Goal: Information Seeking & Learning: Learn about a topic

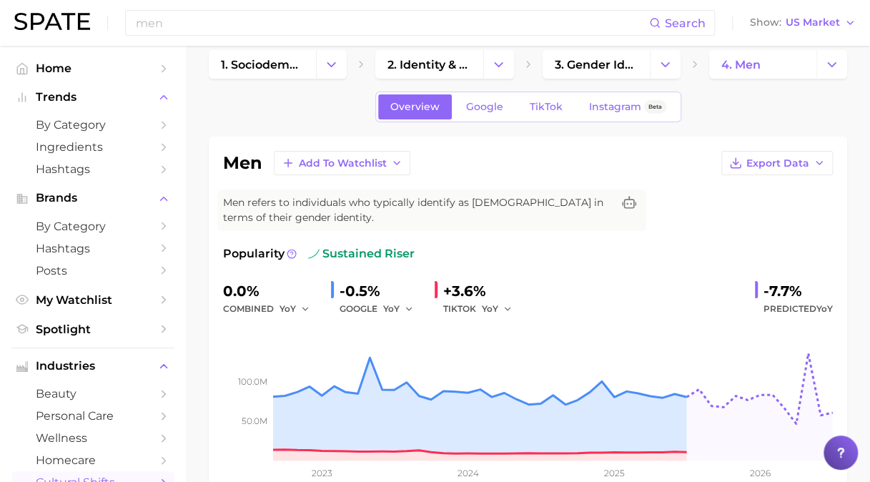
scroll to position [215, 0]
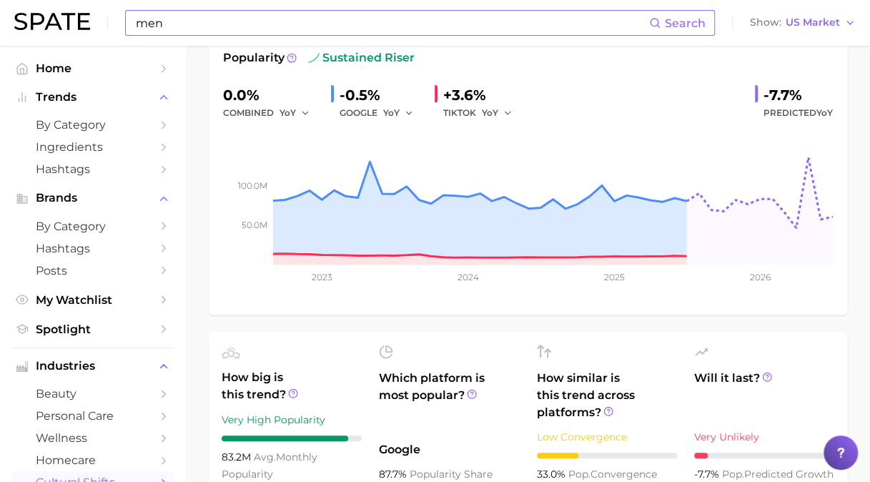
click at [240, 27] on input "men" at bounding box center [391, 23] width 515 height 24
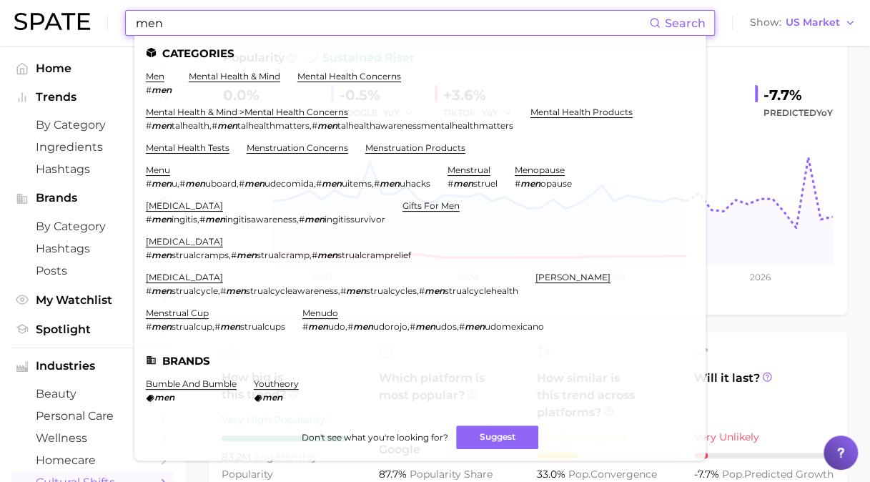
drag, startPoint x: -3, startPoint y: 28, endPoint x: 0, endPoint y: 6, distance: 22.4
click at [0, 23] on html "men Search Categories men # men mental health & mind mental health concerns men…" at bounding box center [435, 26] width 870 height 482
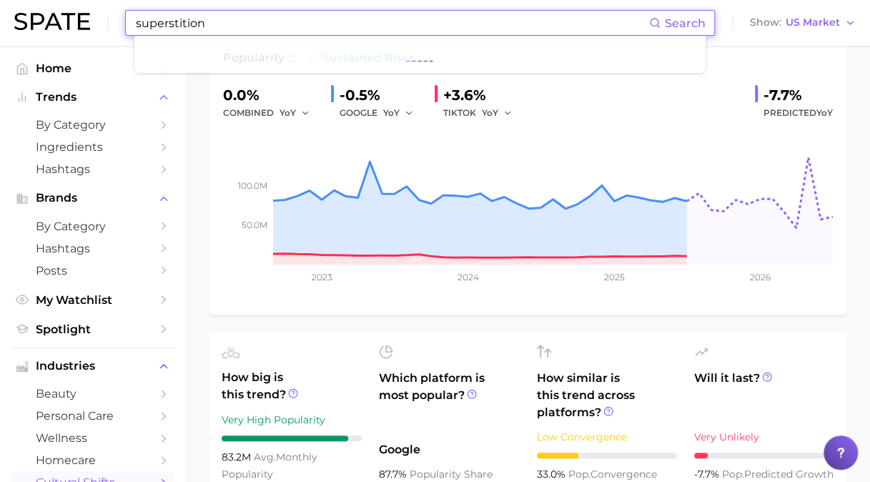
type input "superstition"
drag, startPoint x: 220, startPoint y: 22, endPoint x: 1, endPoint y: 7, distance: 219.3
click at [0, 14] on html "superstition Search No results for " superstition " Suggest Show US Market Home…" at bounding box center [435, 26] width 870 height 482
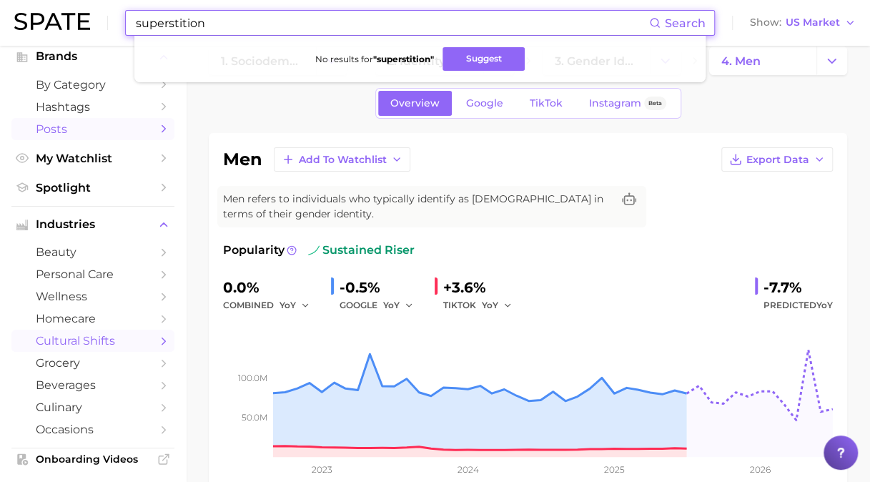
scroll to position [0, 0]
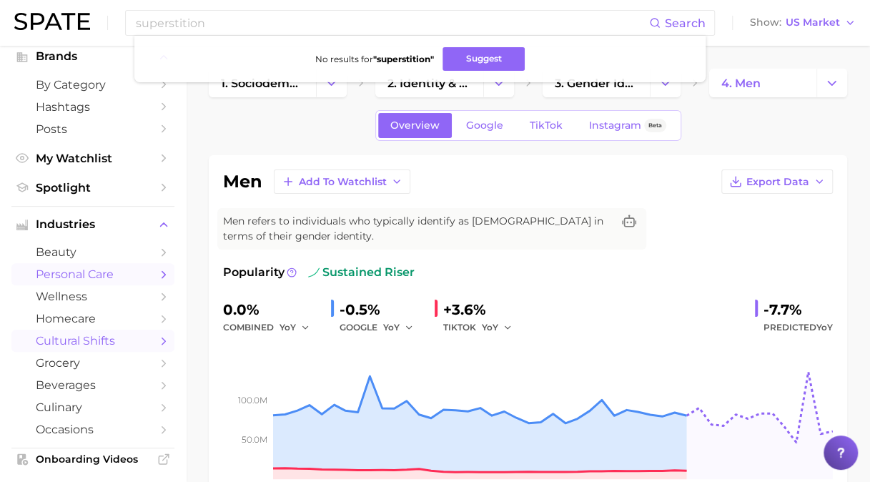
click at [103, 270] on span "personal care" at bounding box center [93, 274] width 114 height 14
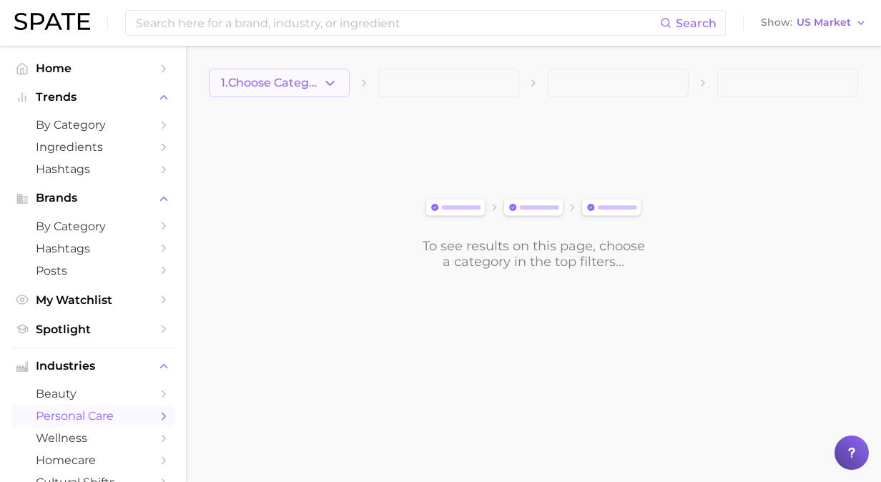
click at [276, 79] on span "1. Choose Category" at bounding box center [272, 83] width 102 height 13
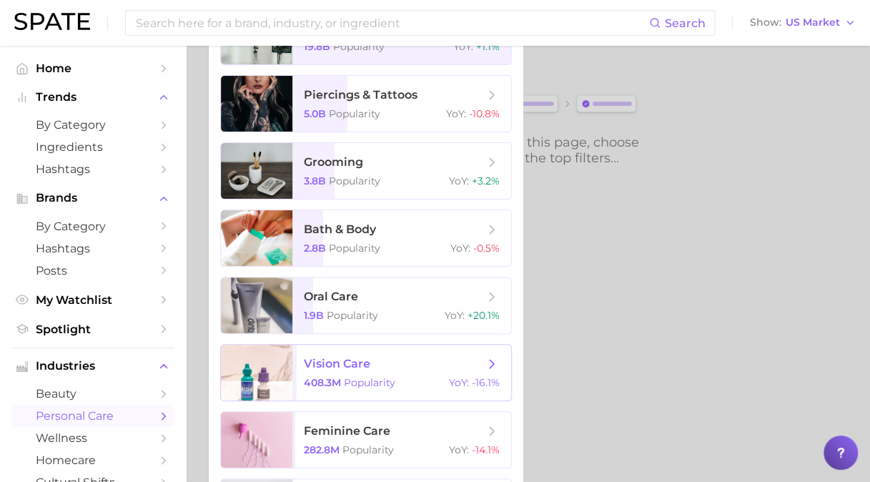
scroll to position [169, 0]
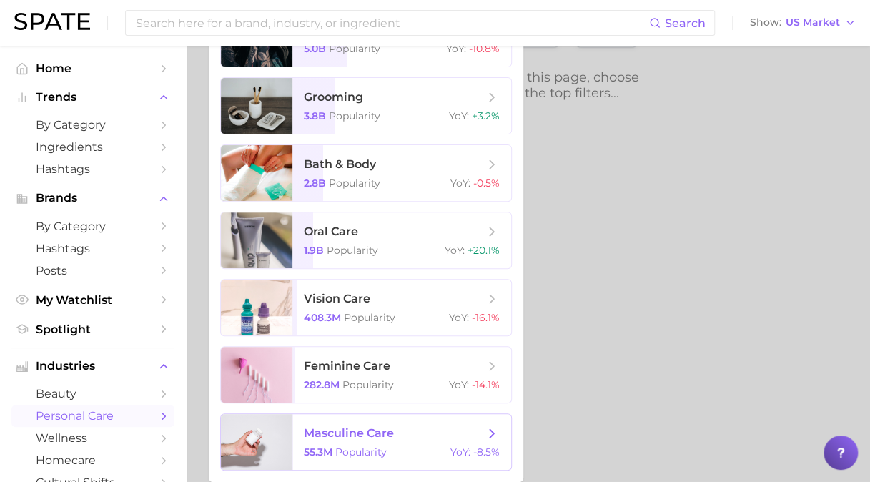
click at [386, 453] on span "Popularity" at bounding box center [360, 452] width 51 height 13
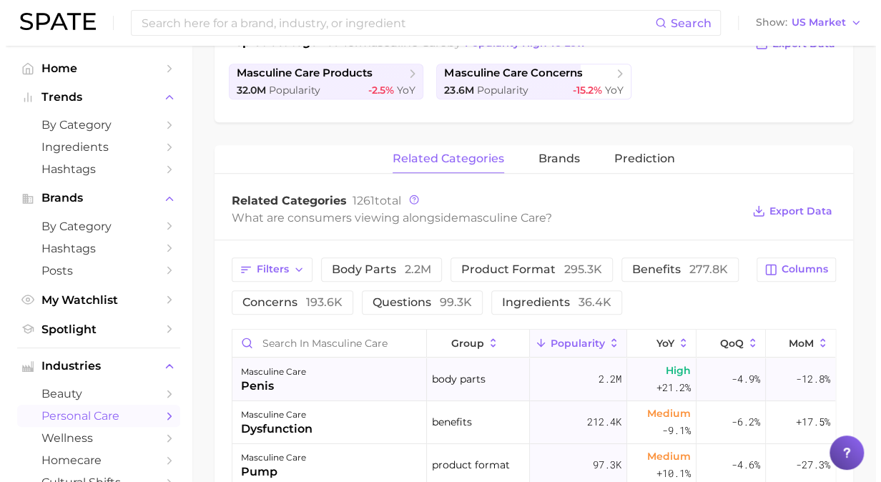
scroll to position [501, 0]
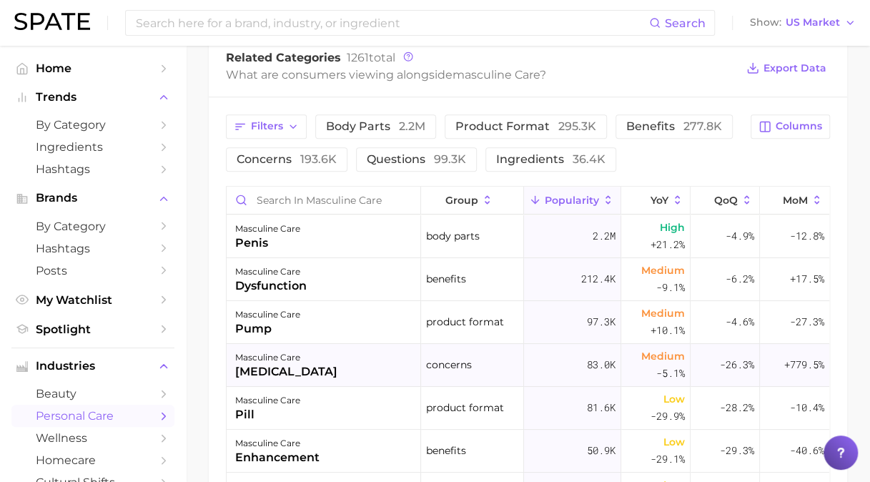
click at [276, 345] on div "masculine care [MEDICAL_DATA]" at bounding box center [324, 365] width 195 height 43
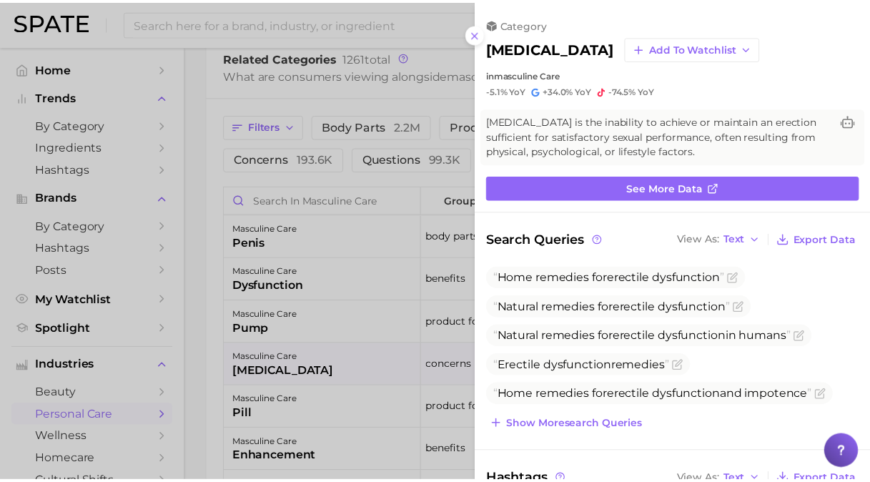
scroll to position [0, 0]
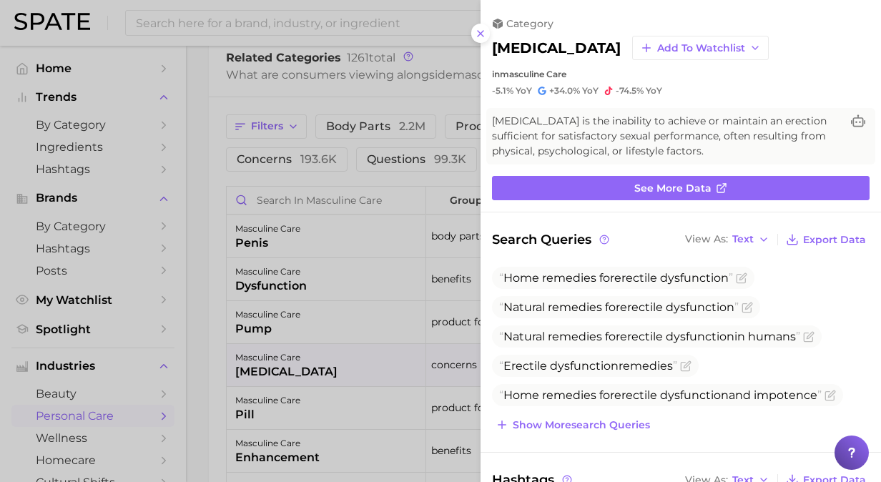
click at [473, 29] on button at bounding box center [480, 33] width 19 height 19
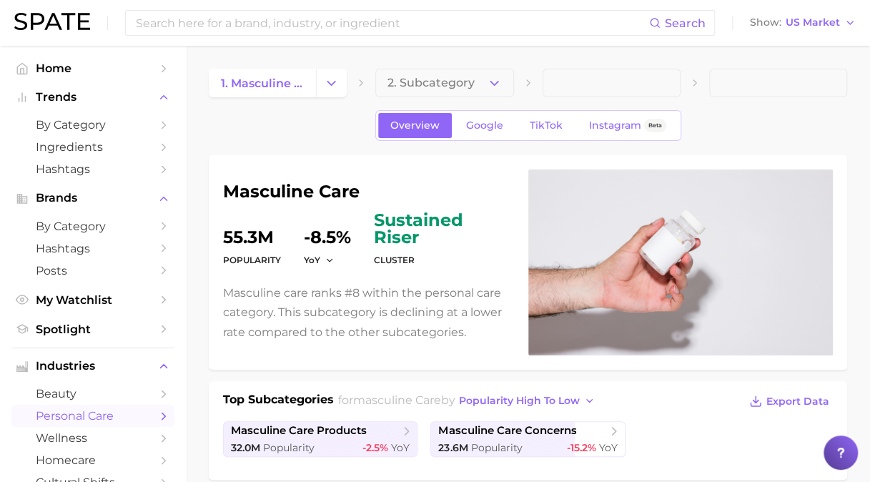
click at [109, 416] on span "personal care" at bounding box center [93, 416] width 114 height 14
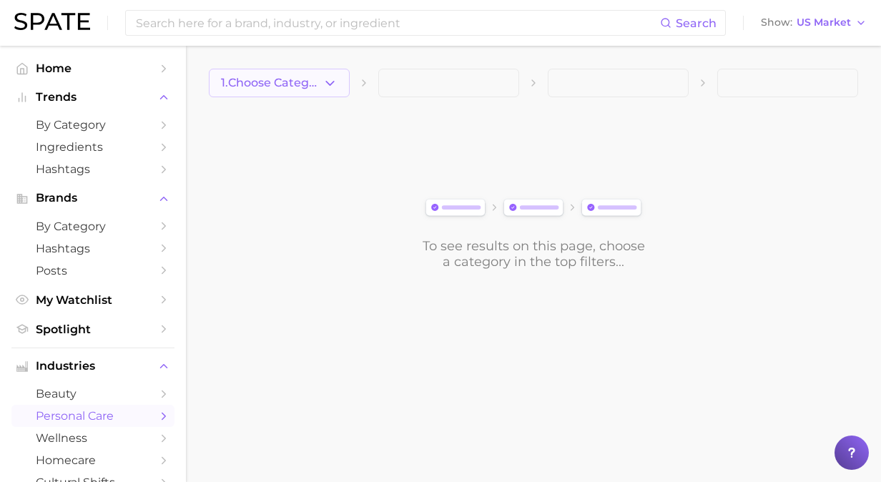
click at [337, 84] on icon "button" at bounding box center [330, 83] width 15 height 15
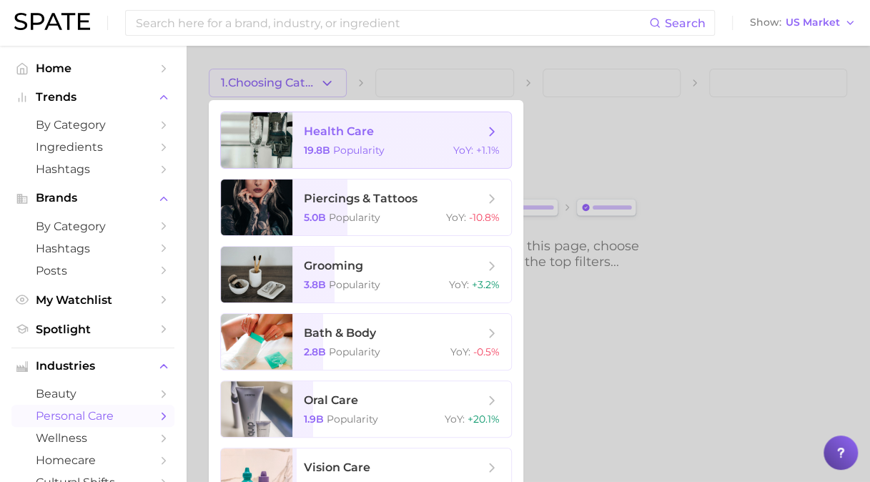
click at [359, 131] on span "health care" at bounding box center [339, 131] width 70 height 14
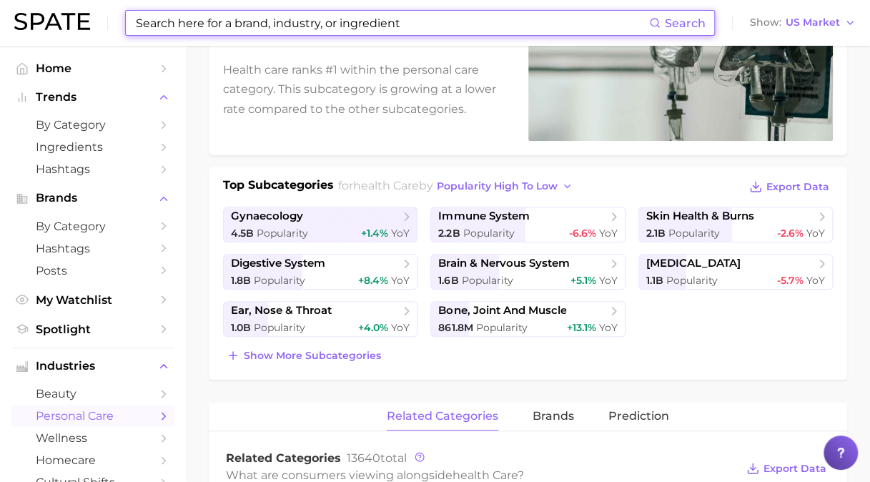
click at [249, 23] on input at bounding box center [391, 23] width 515 height 24
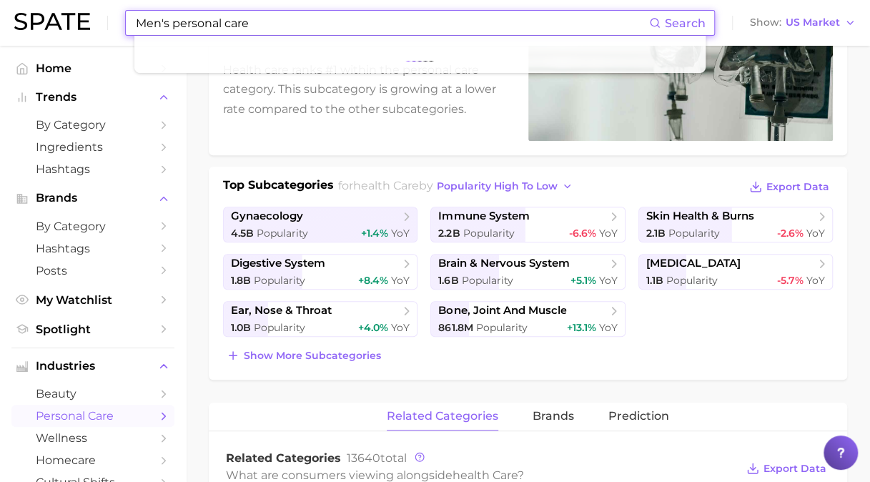
type input "Men's personal care"
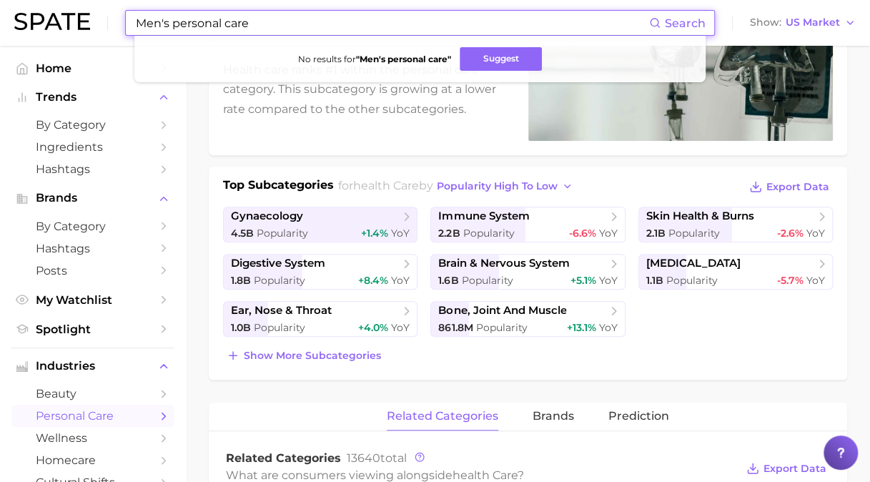
drag, startPoint x: 253, startPoint y: 20, endPoint x: 75, endPoint y: 20, distance: 178.1
click at [75, 20] on div "Men's personal care Search No results for " Men's personal care " Suggest Show …" at bounding box center [435, 23] width 842 height 46
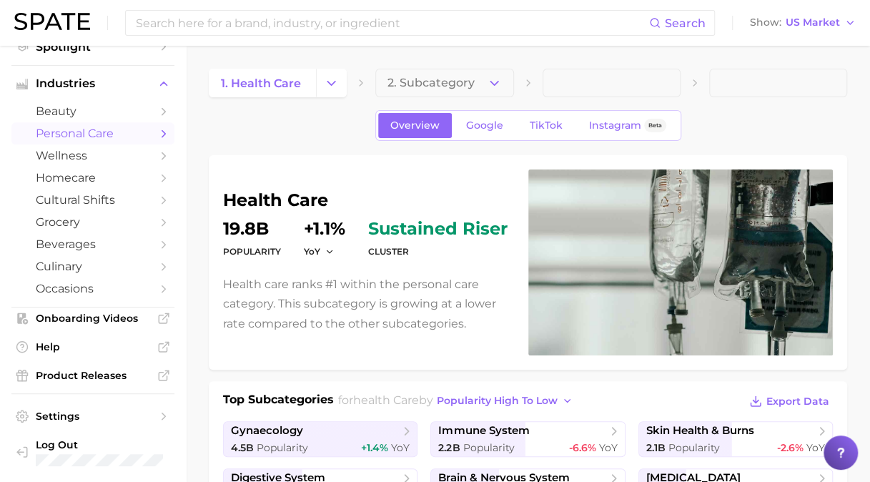
click at [102, 138] on span "personal care" at bounding box center [93, 134] width 114 height 14
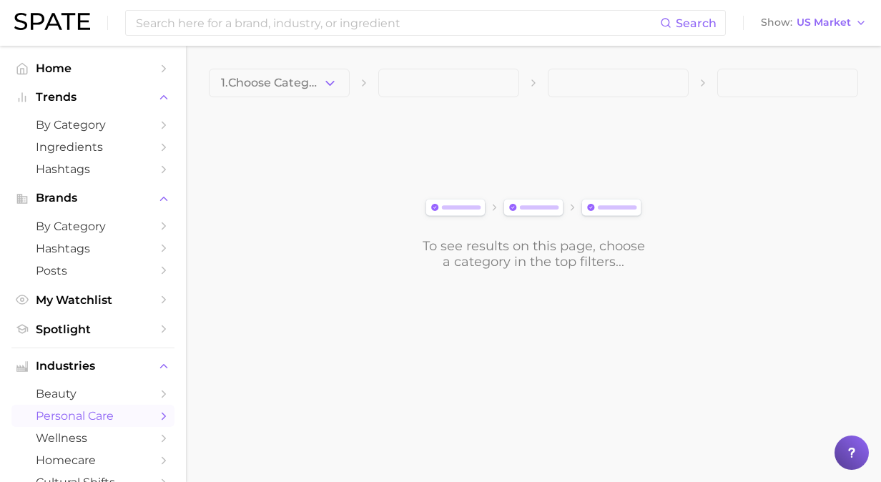
click at [294, 84] on span "1. Choose Category" at bounding box center [272, 83] width 102 height 13
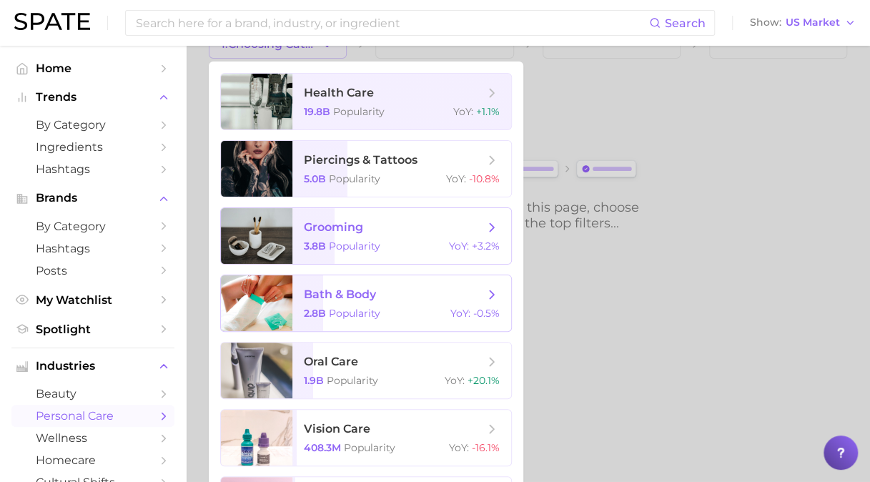
scroll to position [72, 0]
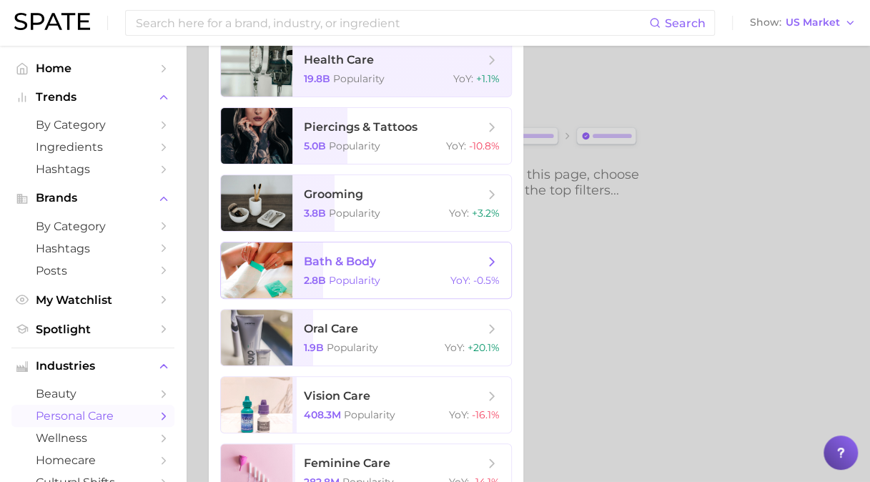
click at [372, 269] on span "bath & body 2.8b Popularity YoY : -0.5%" at bounding box center [401, 270] width 219 height 56
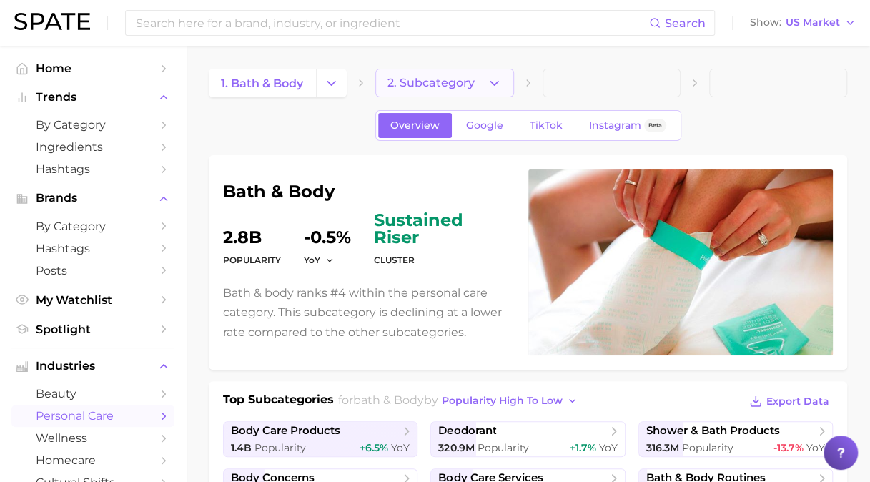
click at [471, 87] on span "2. Subcategory" at bounding box center [431, 83] width 87 height 13
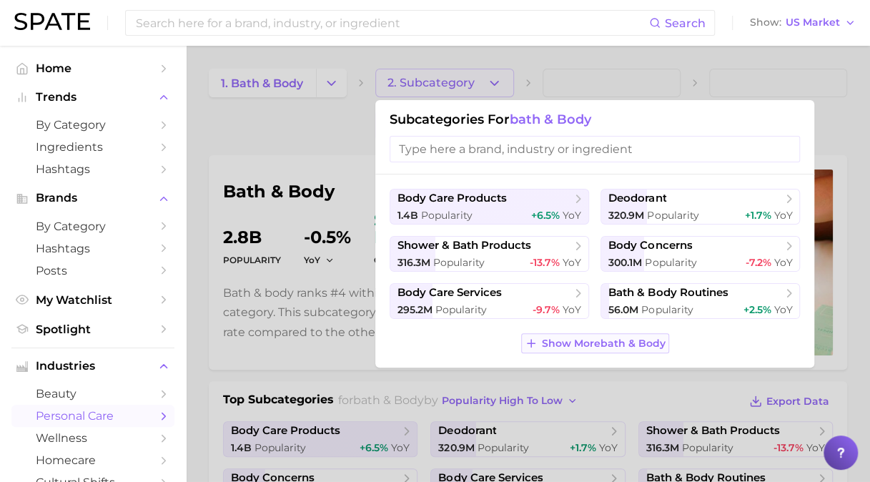
click at [585, 345] on span "Show More bath & body" at bounding box center [604, 344] width 124 height 12
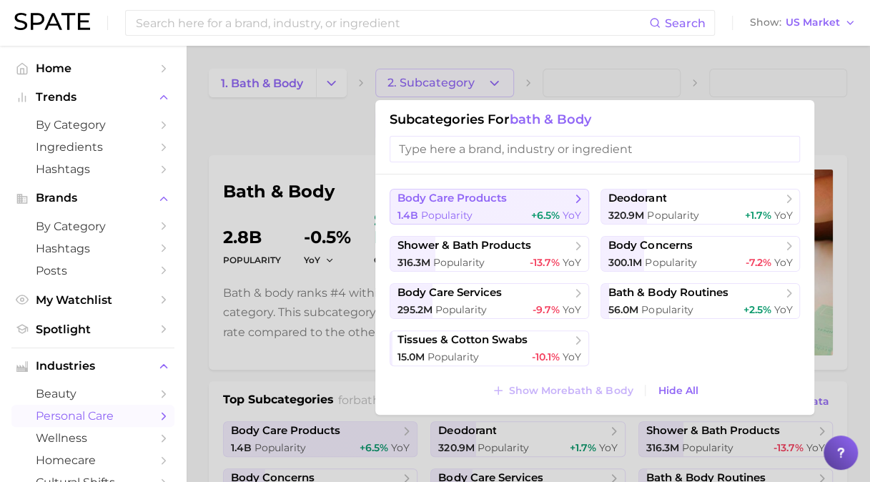
click at [542, 207] on button "body care products 1.4b Popularity +6.5% YoY" at bounding box center [490, 207] width 200 height 36
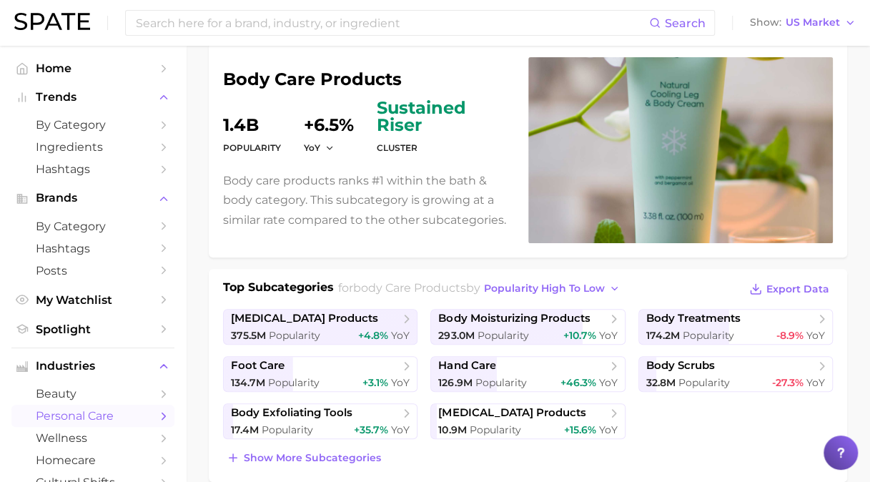
scroll to position [143, 0]
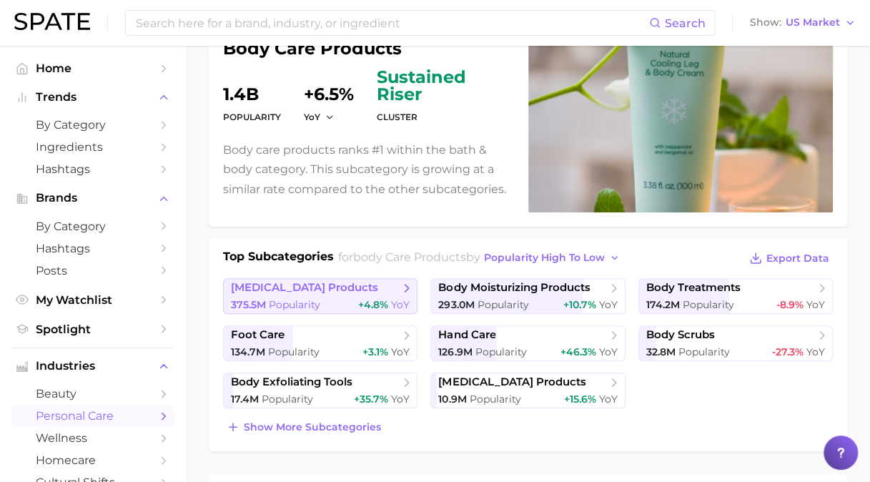
click at [318, 299] on span "Popularity" at bounding box center [294, 304] width 51 height 13
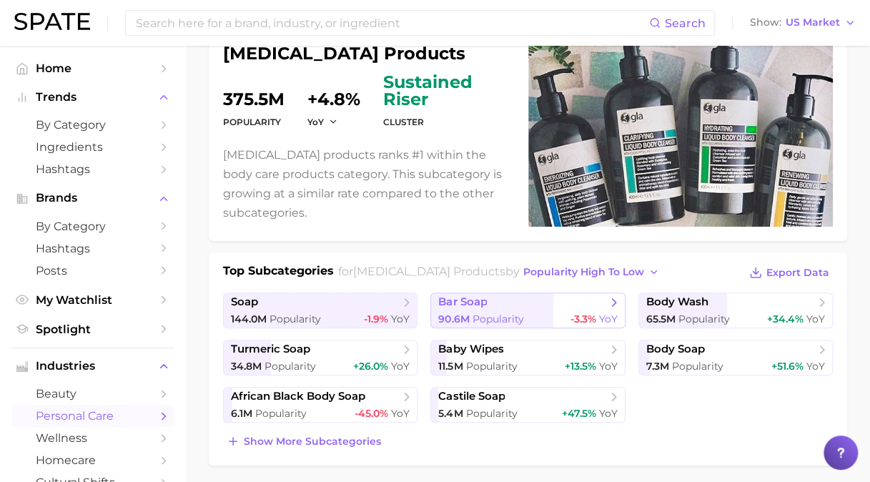
scroll to position [143, 0]
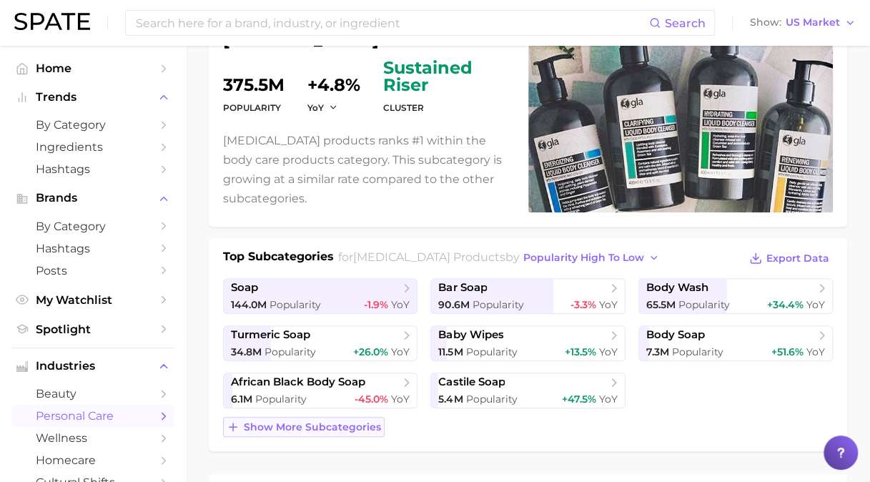
click at [295, 432] on button "Show more subcategories" at bounding box center [304, 427] width 162 height 20
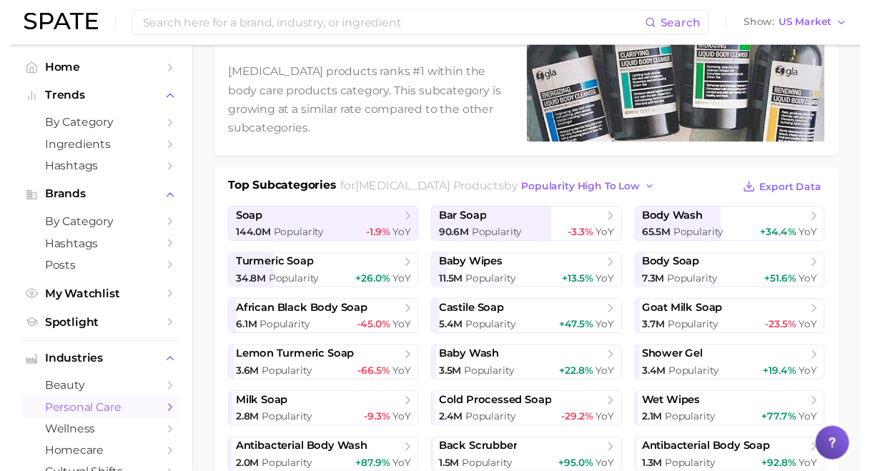
scroll to position [0, 0]
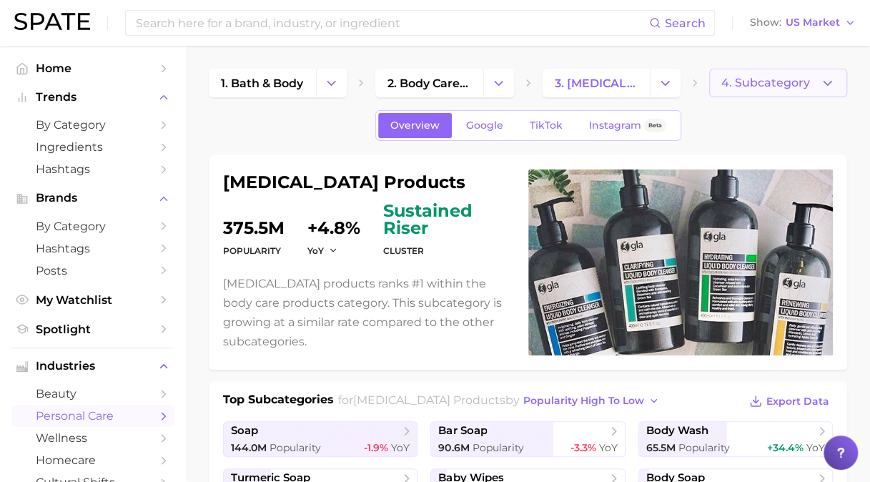
click at [753, 83] on span "4. Subcategory" at bounding box center [766, 83] width 89 height 13
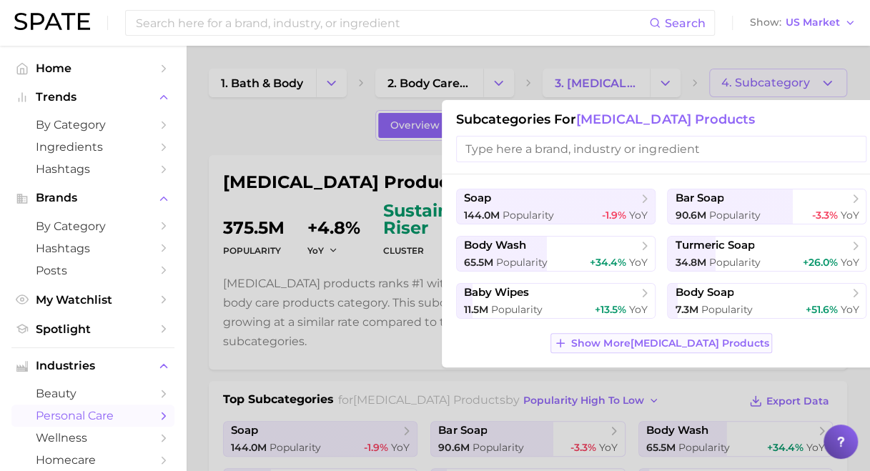
click at [662, 338] on span "Show More [MEDICAL_DATA] products" at bounding box center [669, 344] width 197 height 12
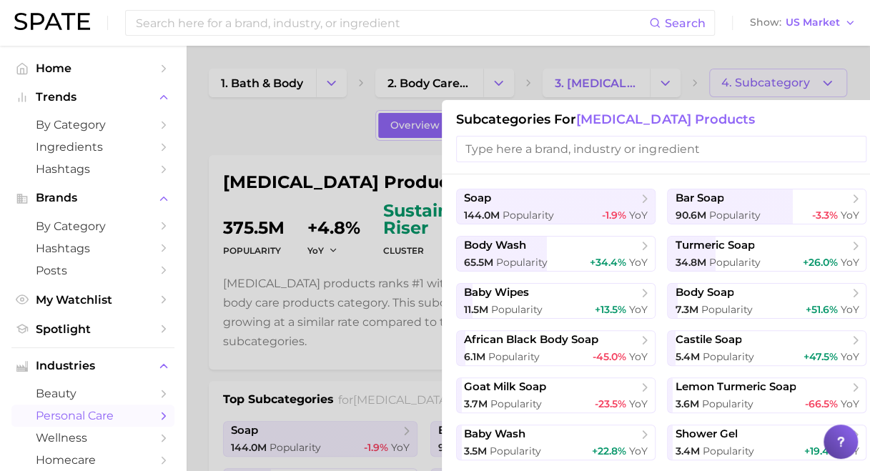
click at [248, 110] on div at bounding box center [435, 235] width 870 height 471
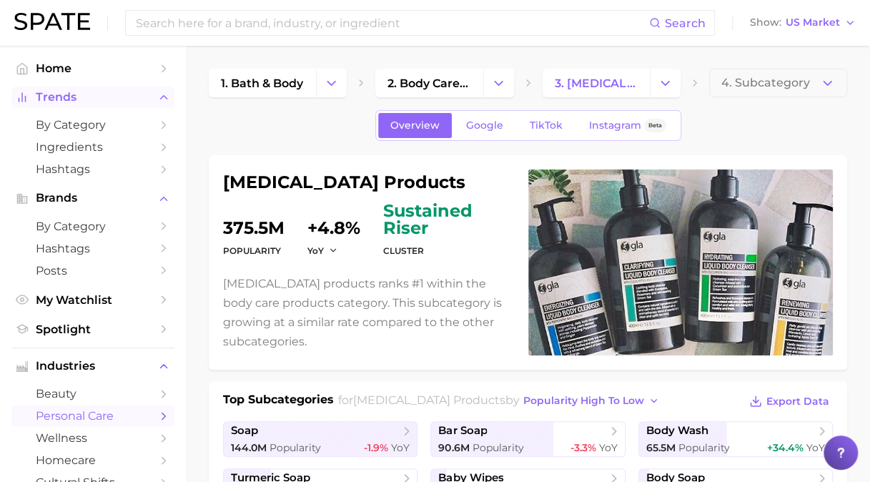
click at [78, 104] on button "Trends" at bounding box center [92, 97] width 163 height 21
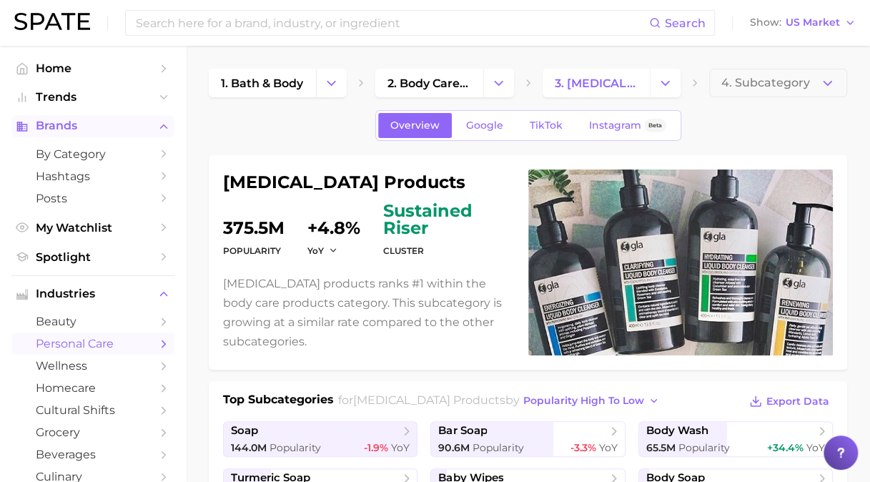
click at [85, 132] on span "Brands" at bounding box center [93, 125] width 114 height 13
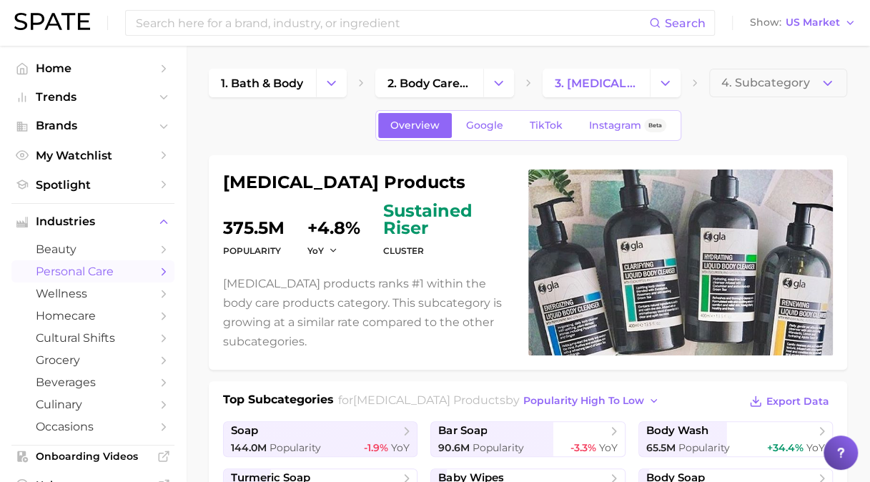
drag, startPoint x: 120, startPoint y: 228, endPoint x: 120, endPoint y: 236, distance: 7.9
click at [120, 228] on span "Industries" at bounding box center [93, 221] width 114 height 13
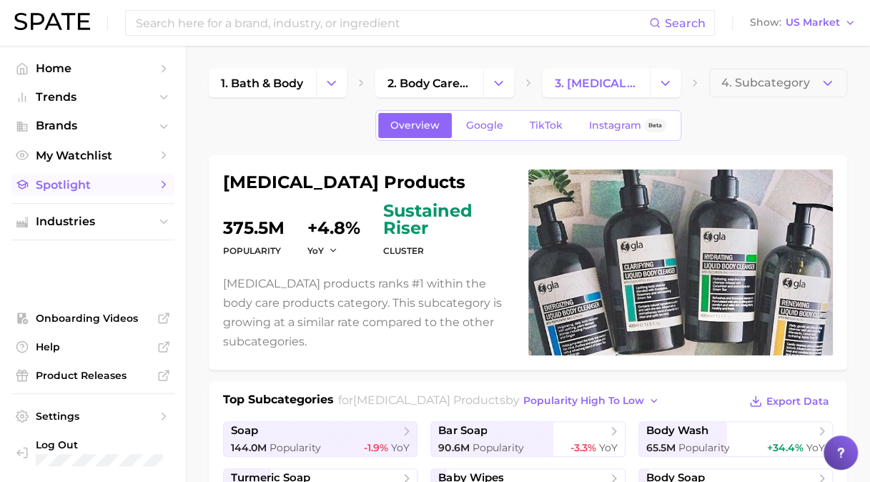
click at [130, 185] on span "Spotlight" at bounding box center [93, 185] width 114 height 14
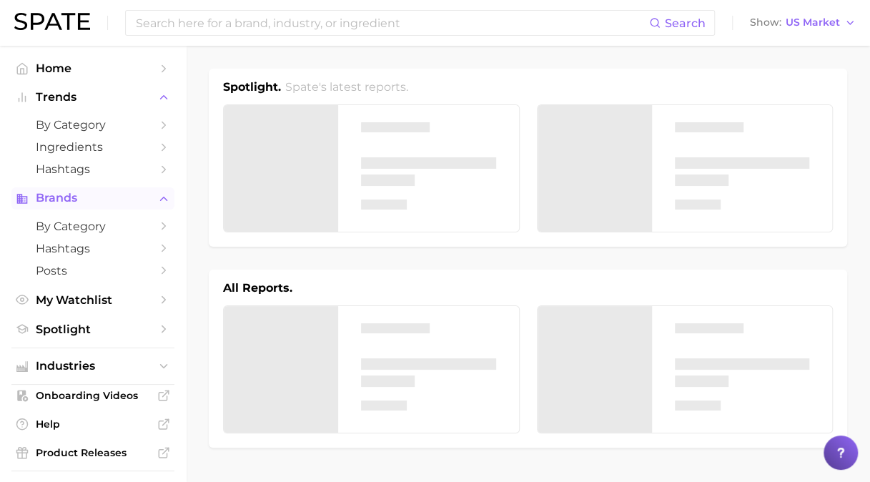
click at [129, 195] on span "Brands" at bounding box center [93, 198] width 114 height 13
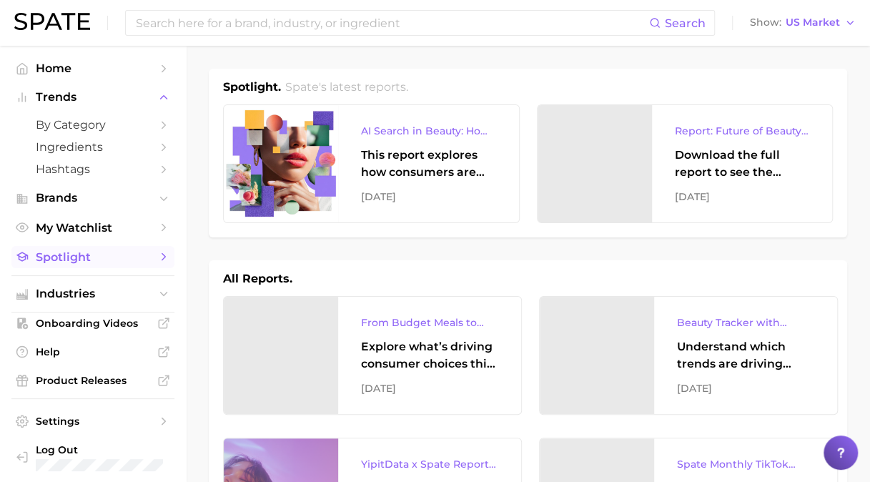
click at [122, 257] on span "Spotlight" at bounding box center [93, 257] width 114 height 14
click at [126, 202] on span "Brands" at bounding box center [93, 198] width 114 height 13
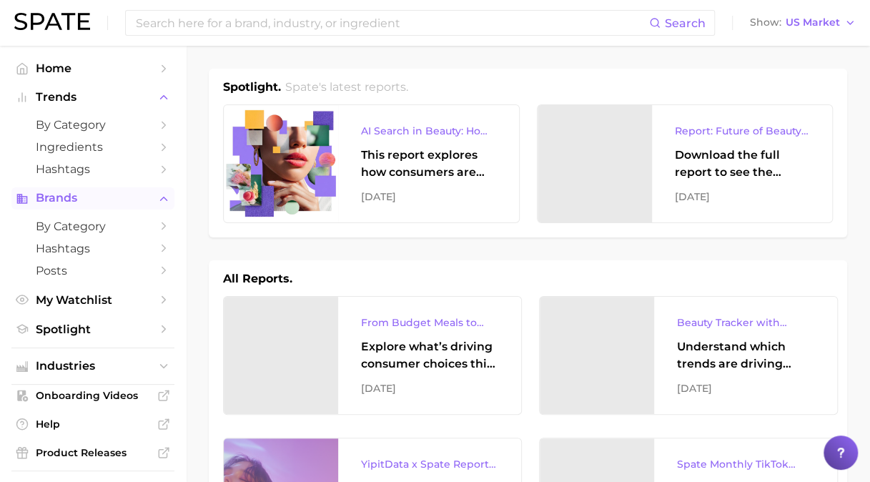
click at [133, 202] on span "Brands" at bounding box center [93, 198] width 114 height 13
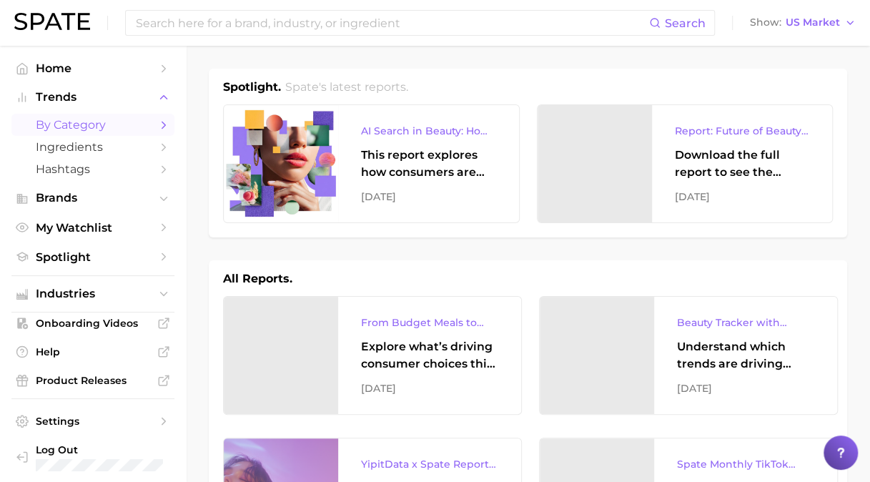
click at [114, 127] on span "by Category" at bounding box center [93, 125] width 114 height 14
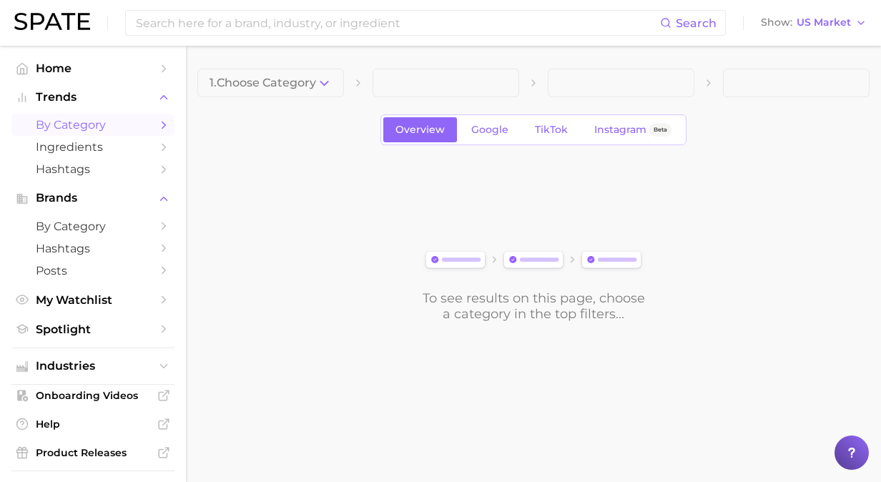
click at [319, 74] on button "1. Choose Category" at bounding box center [270, 83] width 147 height 29
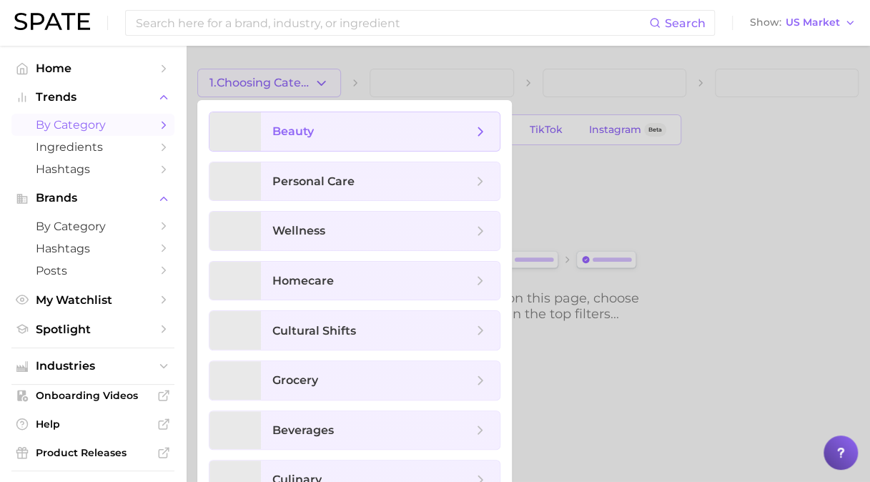
click at [299, 129] on span "beauty" at bounding box center [292, 131] width 41 height 14
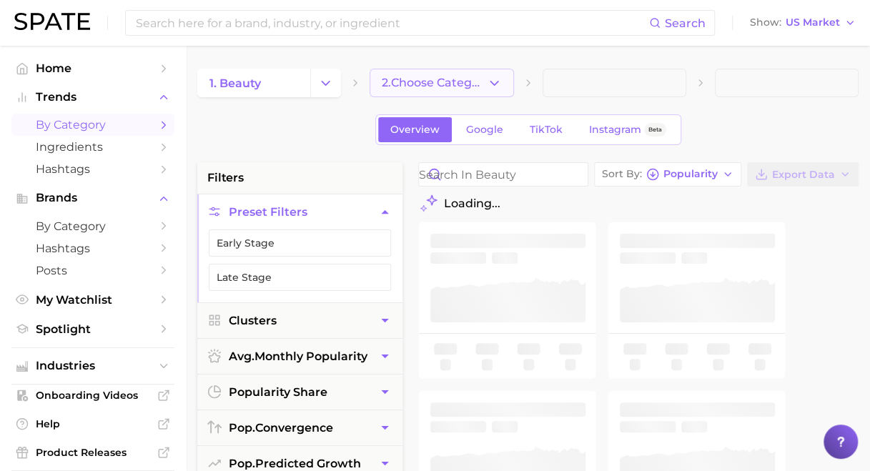
click at [400, 74] on button "2. Choose Category" at bounding box center [442, 83] width 144 height 29
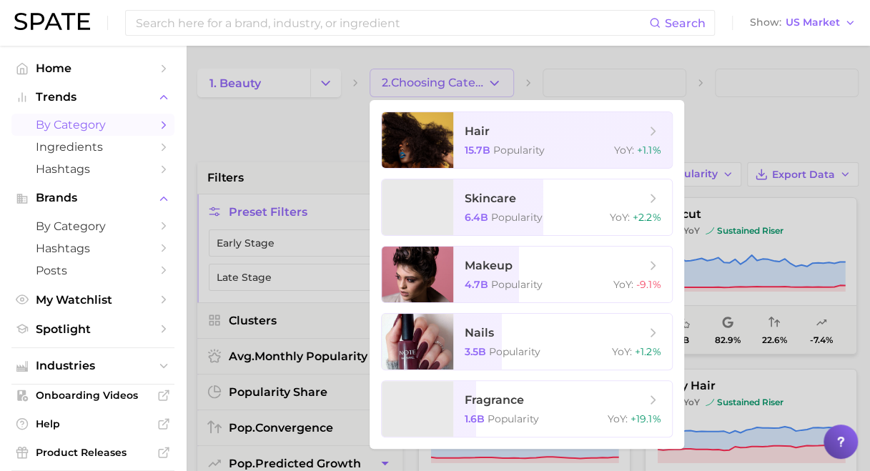
click at [657, 84] on div at bounding box center [435, 235] width 870 height 471
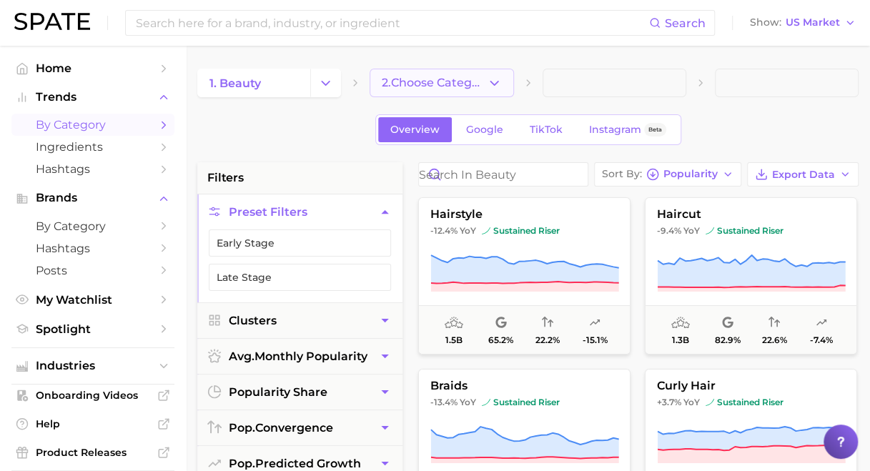
click at [462, 84] on span "2. Choose Category" at bounding box center [434, 83] width 104 height 13
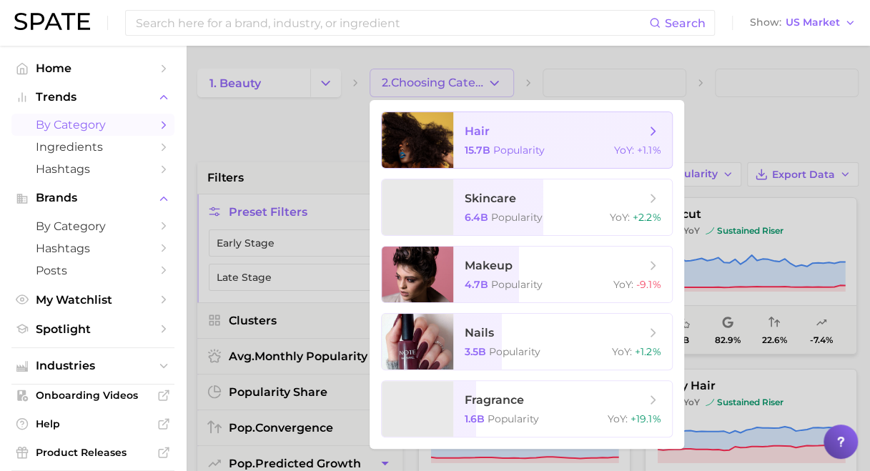
click at [488, 126] on span "hair" at bounding box center [477, 131] width 25 height 14
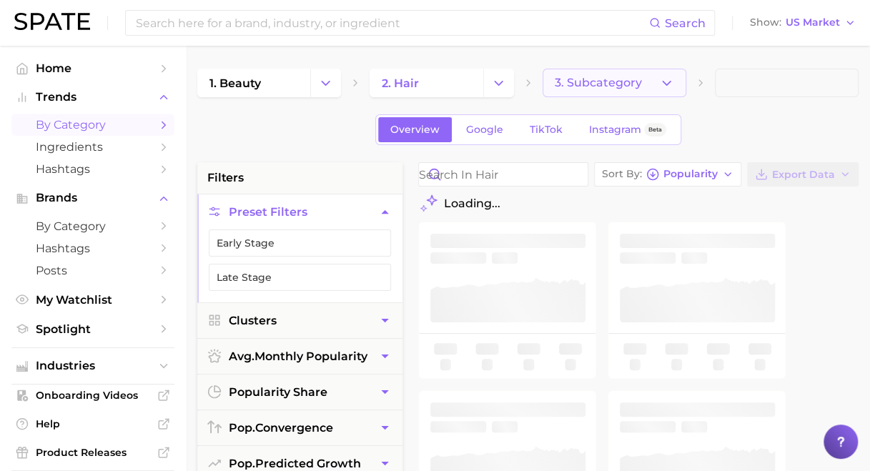
click at [634, 79] on span "3. Subcategory" at bounding box center [598, 83] width 87 height 13
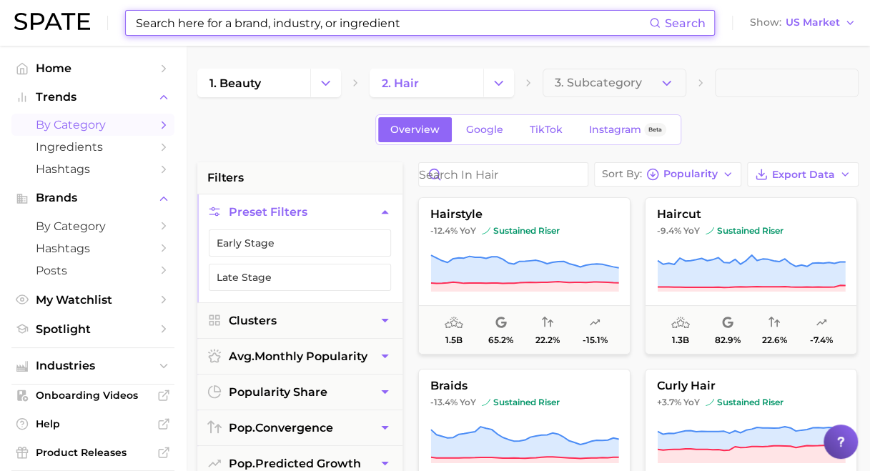
click at [262, 22] on input at bounding box center [391, 23] width 515 height 24
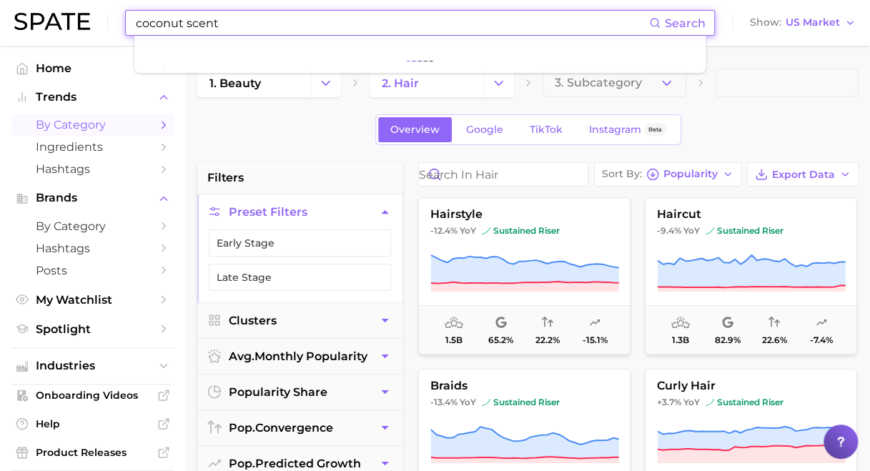
type input "coconut scent"
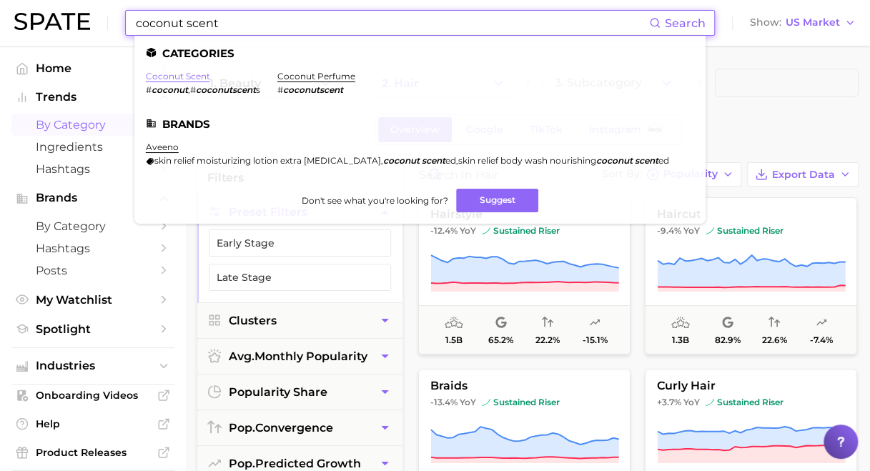
click at [180, 77] on link "coconut scent" at bounding box center [178, 76] width 64 height 11
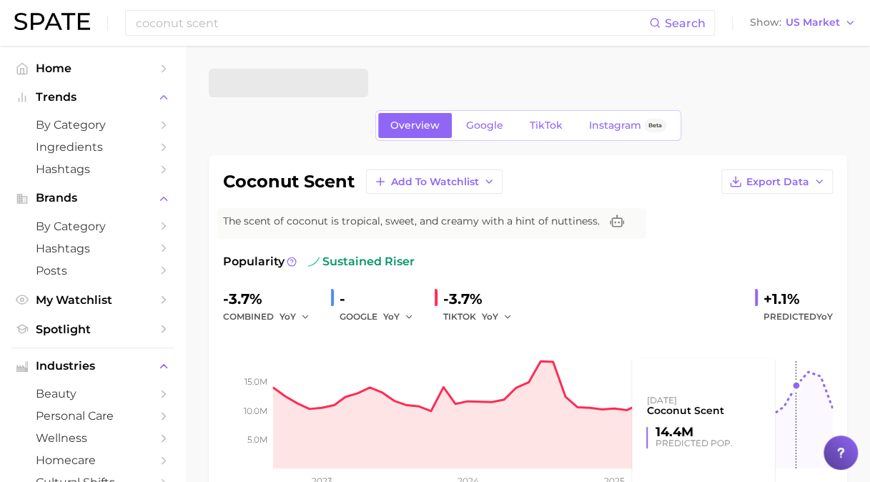
scroll to position [72, 0]
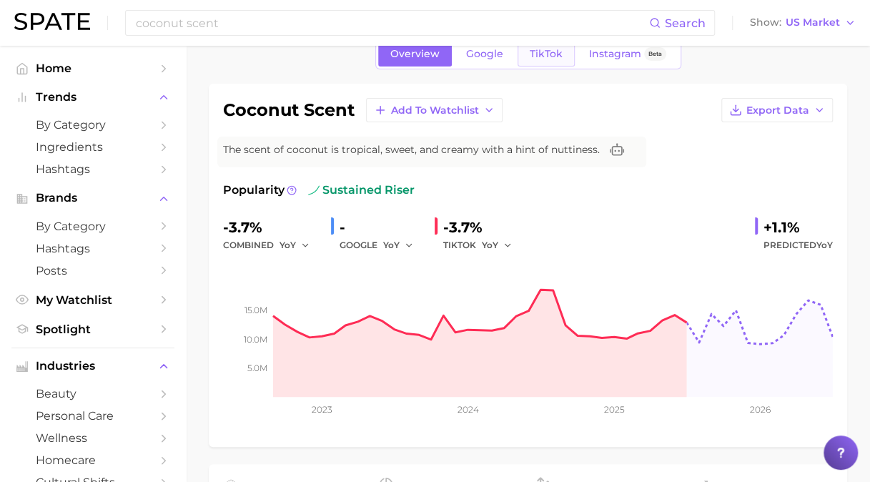
click at [551, 57] on span "TikTok" at bounding box center [546, 54] width 33 height 12
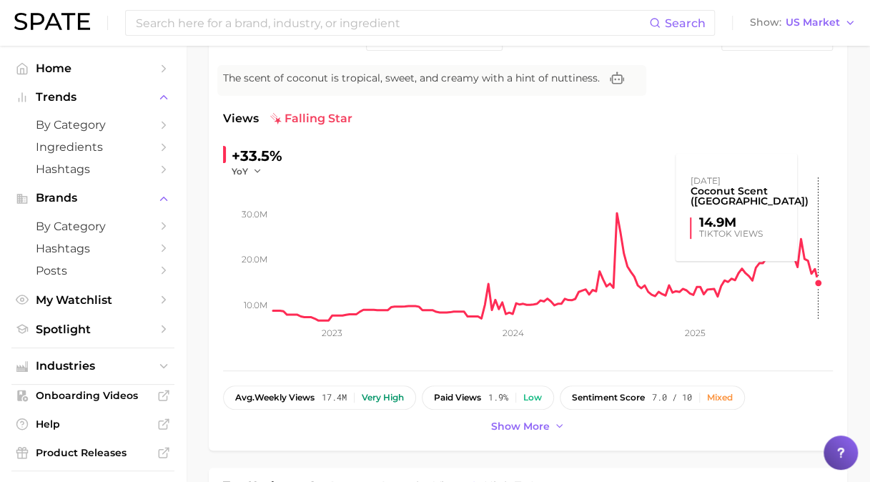
scroll to position [215, 0]
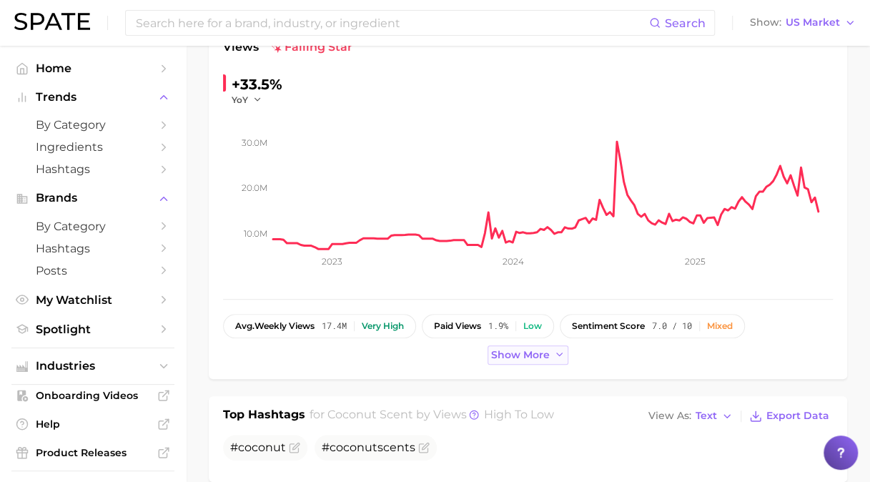
click at [530, 345] on button "Show more" at bounding box center [529, 354] width 82 height 19
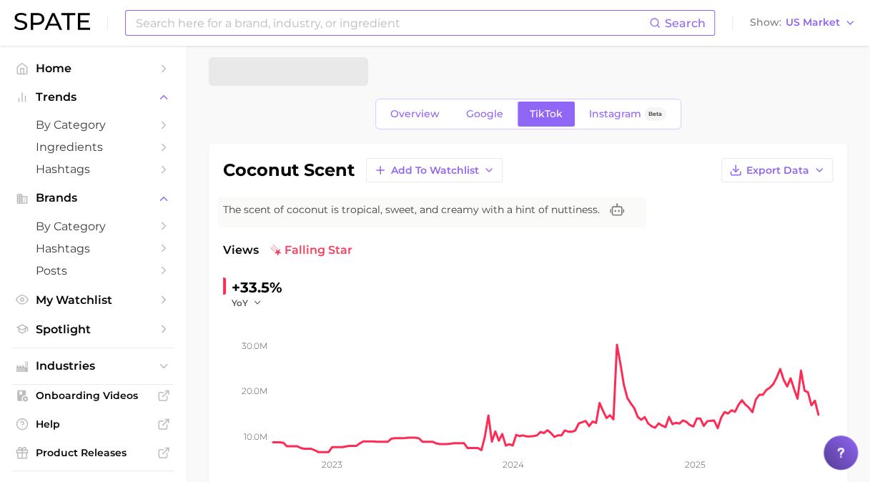
scroll to position [0, 0]
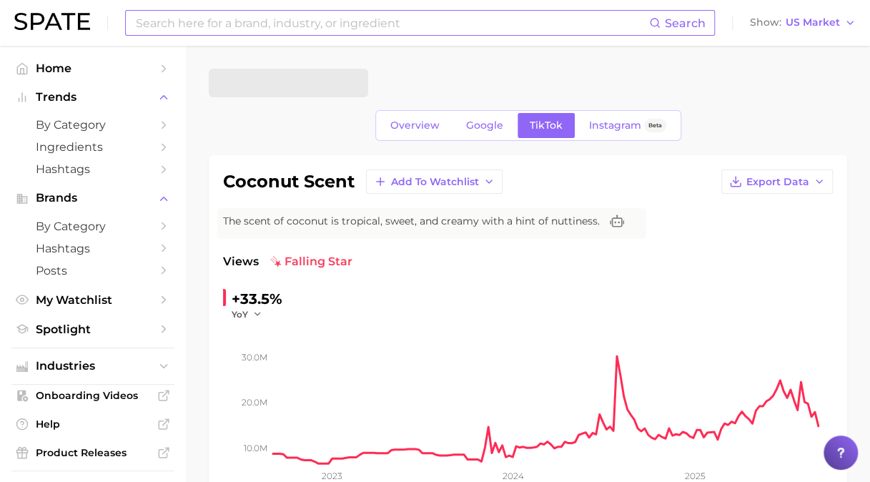
click at [326, 14] on input at bounding box center [391, 23] width 515 height 24
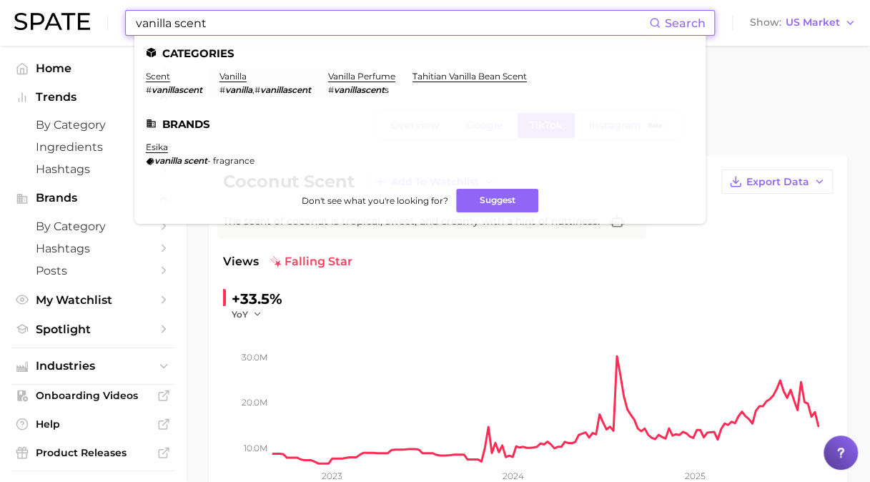
drag, startPoint x: 235, startPoint y: 23, endPoint x: -132, endPoint y: 9, distance: 367.1
click at [0, 9] on html "vanilla scent Search Categories scent # vanillascent vanilla # vanilla , # vani…" at bounding box center [435, 241] width 870 height 482
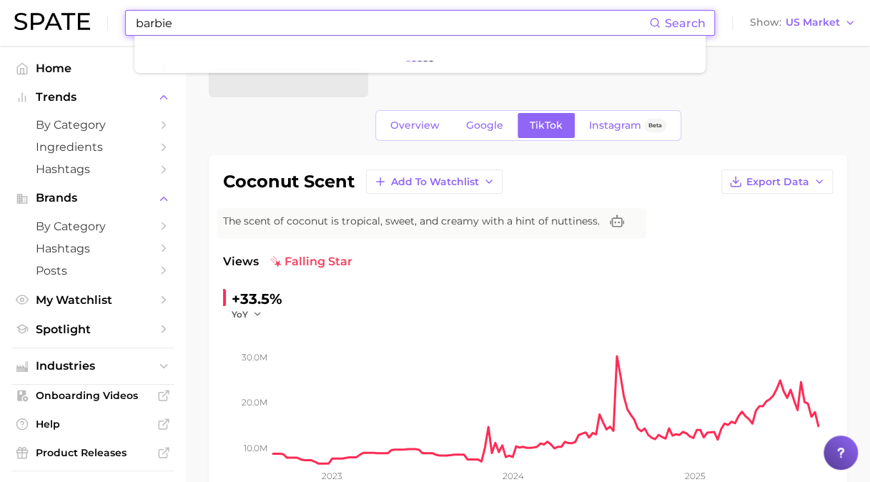
type input "barbie"
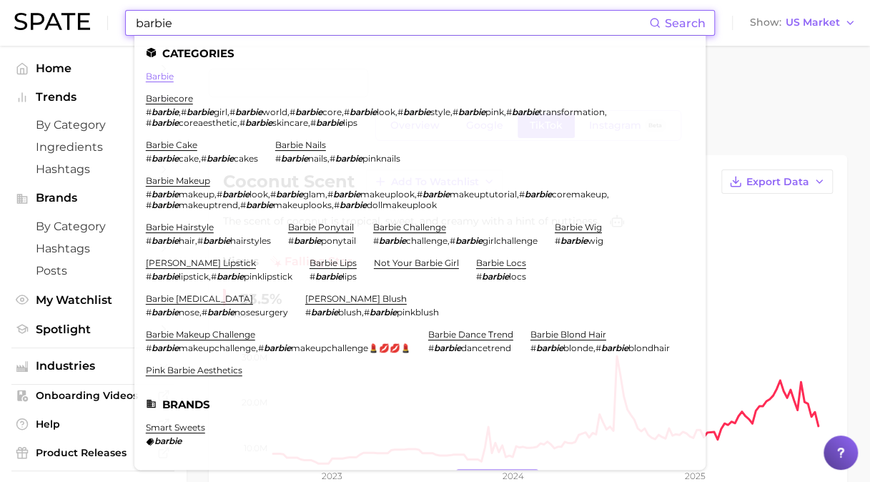
click at [164, 76] on link "barbie" at bounding box center [160, 76] width 28 height 11
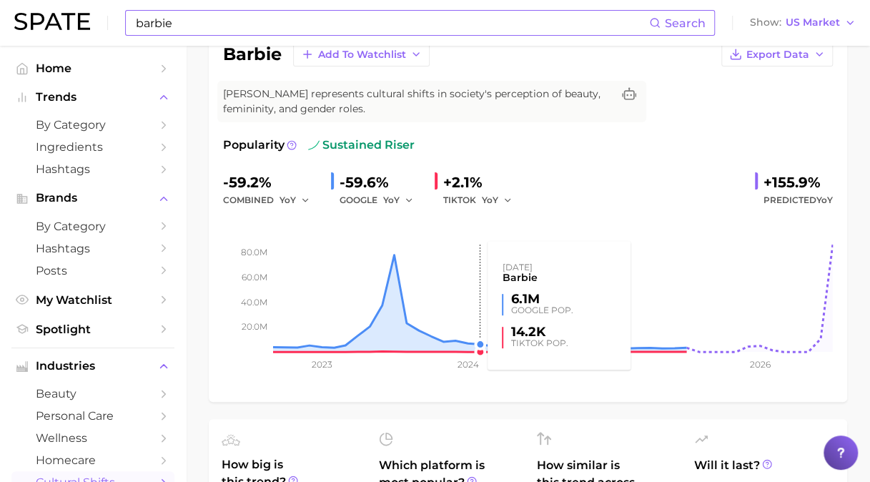
scroll to position [72, 0]
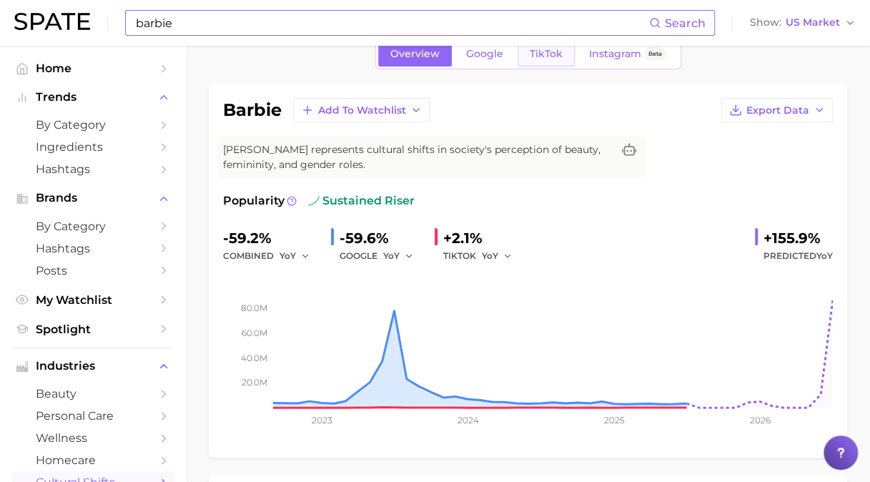
click at [541, 56] on span "TikTok" at bounding box center [546, 54] width 33 height 12
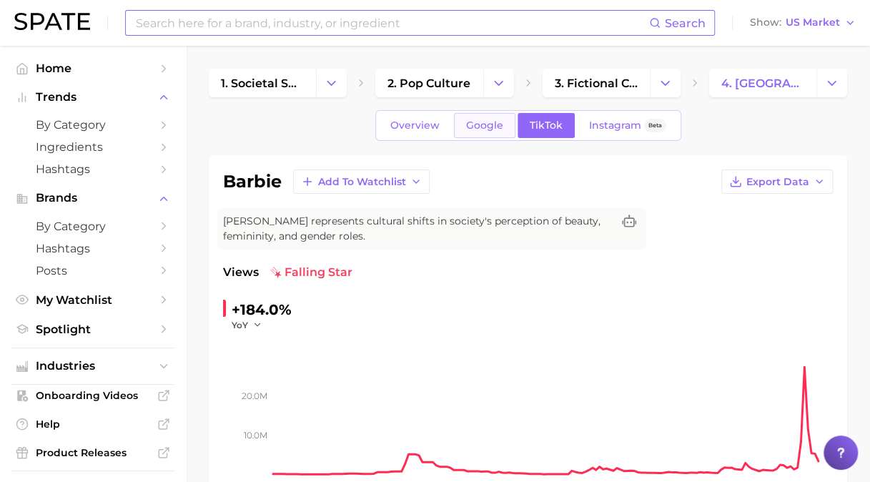
click at [470, 126] on span "Google" at bounding box center [484, 125] width 37 height 12
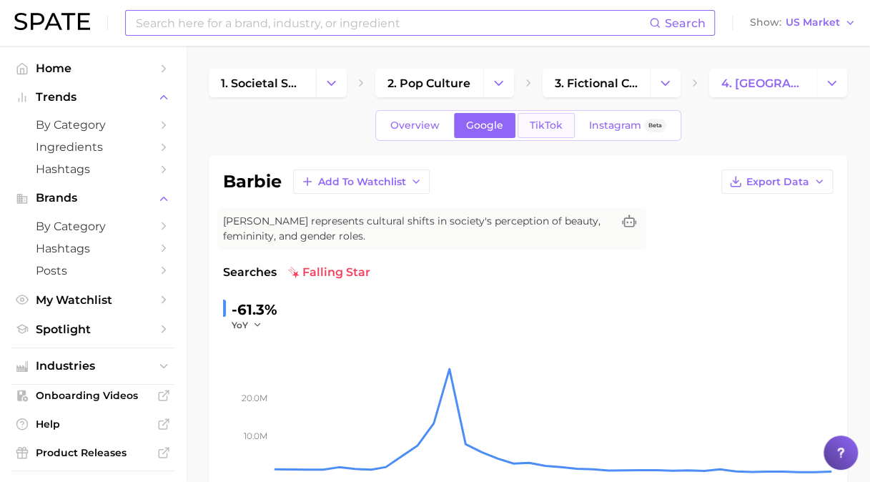
click at [538, 124] on span "TikTok" at bounding box center [546, 125] width 33 height 12
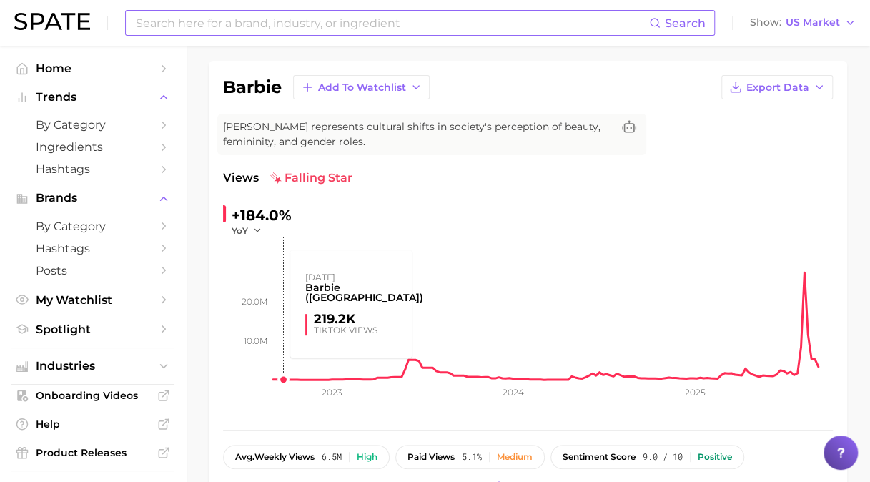
scroll to position [72, 0]
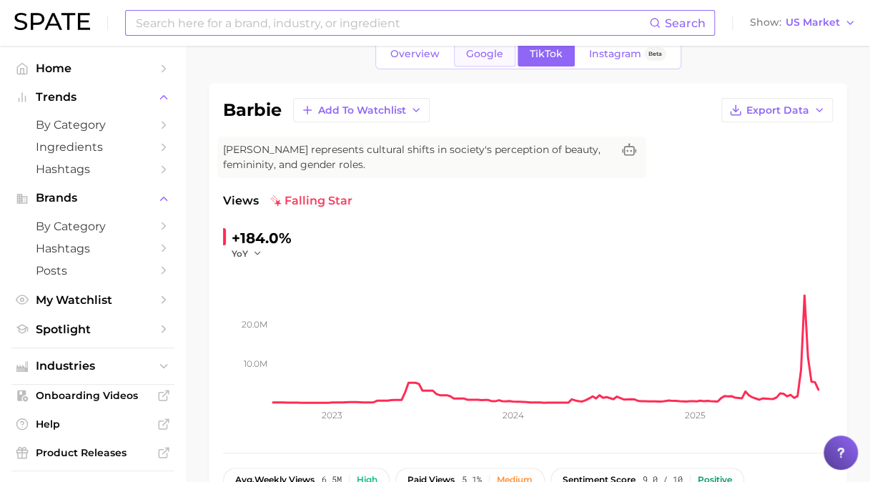
click at [478, 53] on span "Google" at bounding box center [484, 54] width 37 height 12
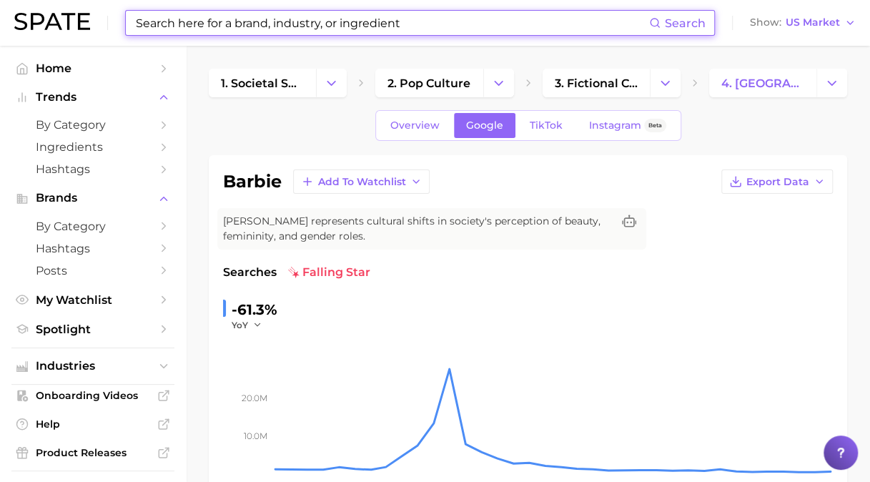
drag, startPoint x: 314, startPoint y: 25, endPoint x: 315, endPoint y: 17, distance: 7.9
click at [315, 24] on input at bounding box center [391, 23] width 515 height 24
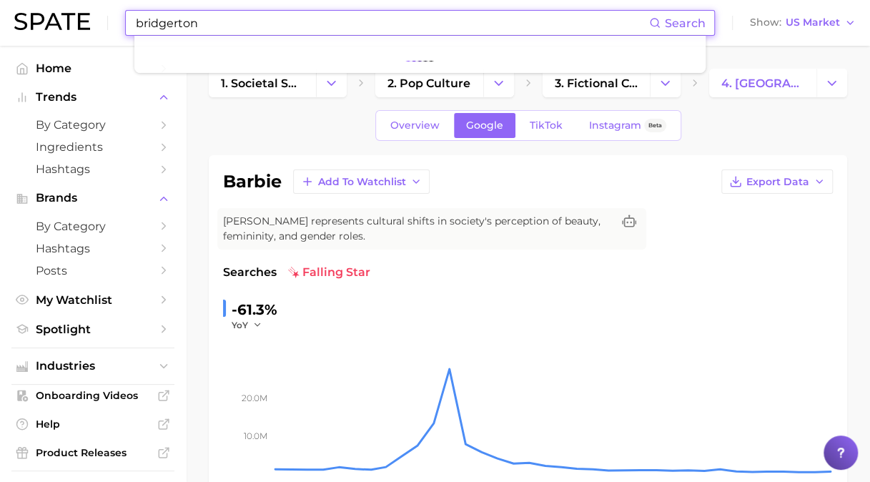
type input "bridgerton"
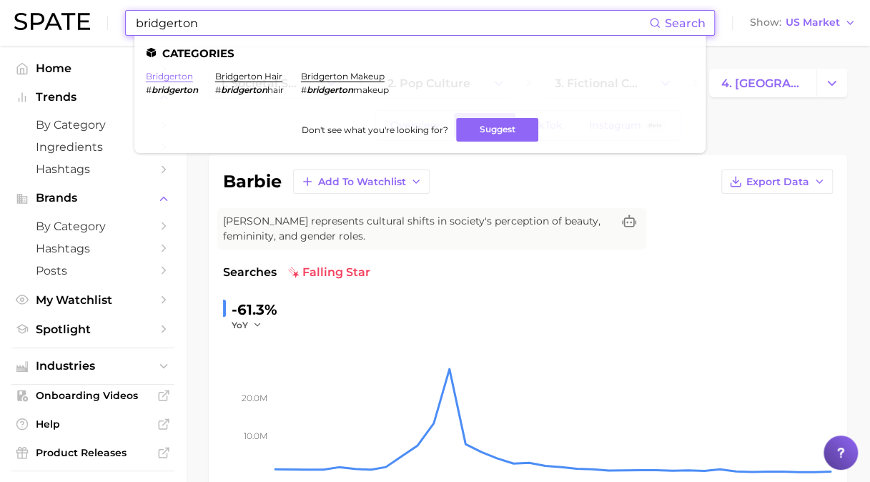
click at [183, 77] on link "bridgerton" at bounding box center [169, 76] width 47 height 11
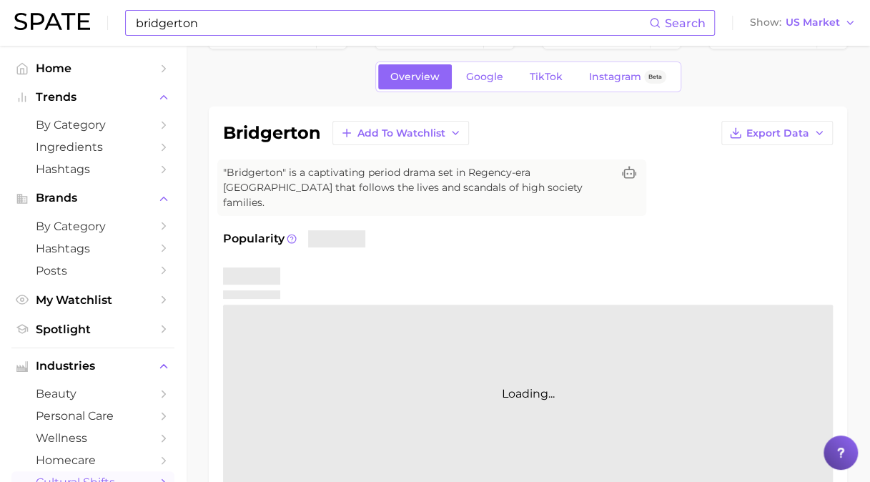
scroll to position [72, 0]
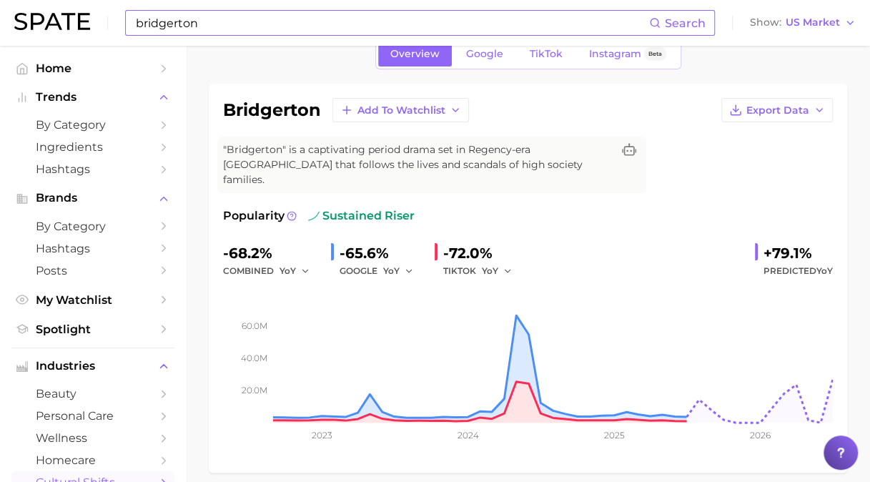
click at [548, 59] on span "TikTok" at bounding box center [546, 54] width 33 height 12
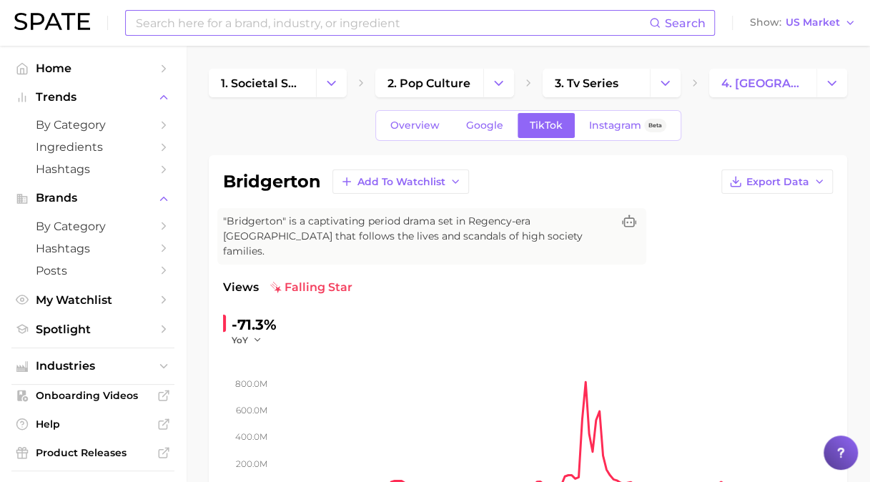
click at [295, 26] on input at bounding box center [391, 23] width 515 height 24
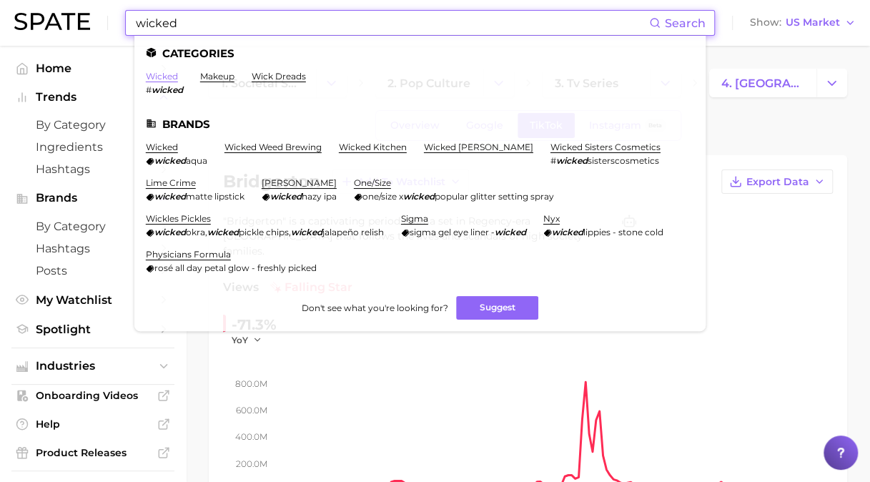
type input "wicked"
drag, startPoint x: 165, startPoint y: 75, endPoint x: 266, endPoint y: 59, distance: 102.1
click at [165, 75] on link "wicked" at bounding box center [162, 76] width 32 height 11
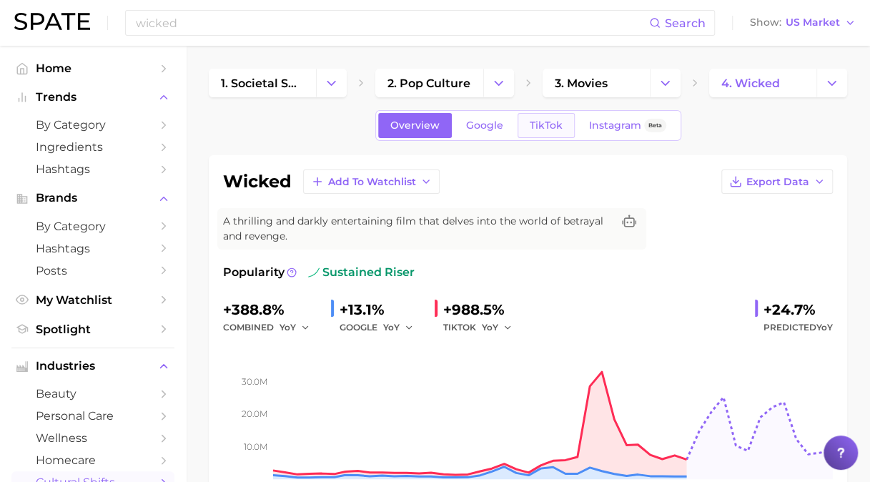
click at [554, 122] on span "TikTok" at bounding box center [546, 125] width 33 height 12
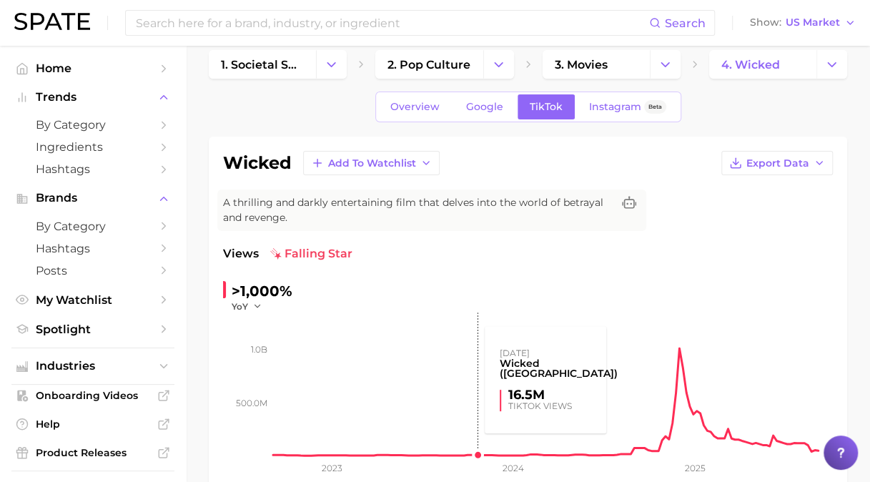
scroll to position [72, 0]
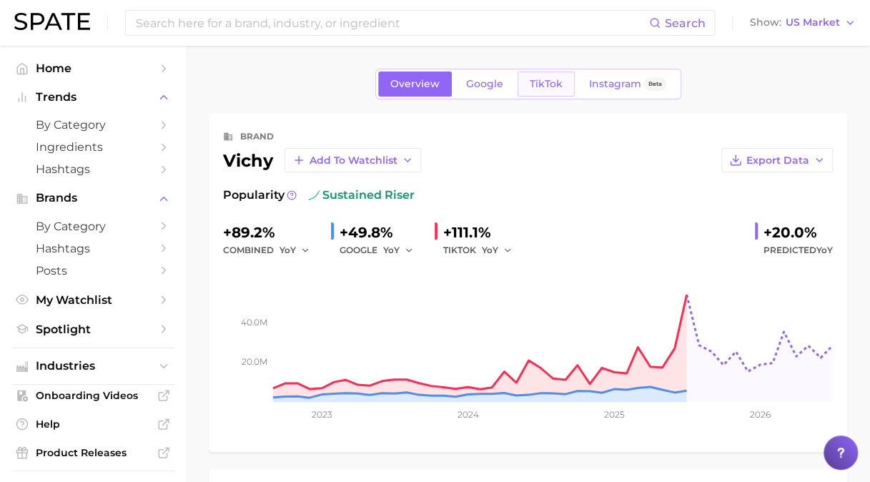
click at [556, 78] on span "TikTok" at bounding box center [546, 84] width 33 height 12
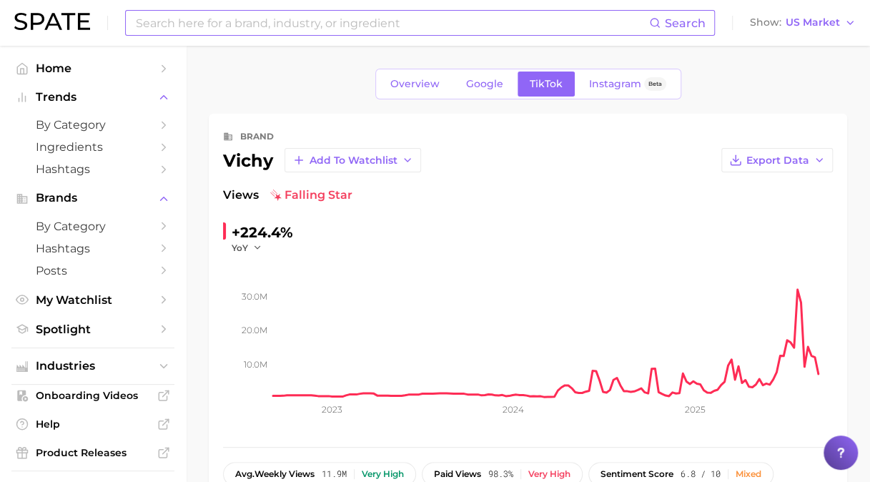
click at [358, 34] on div "Search Show US Market" at bounding box center [435, 23] width 842 height 46
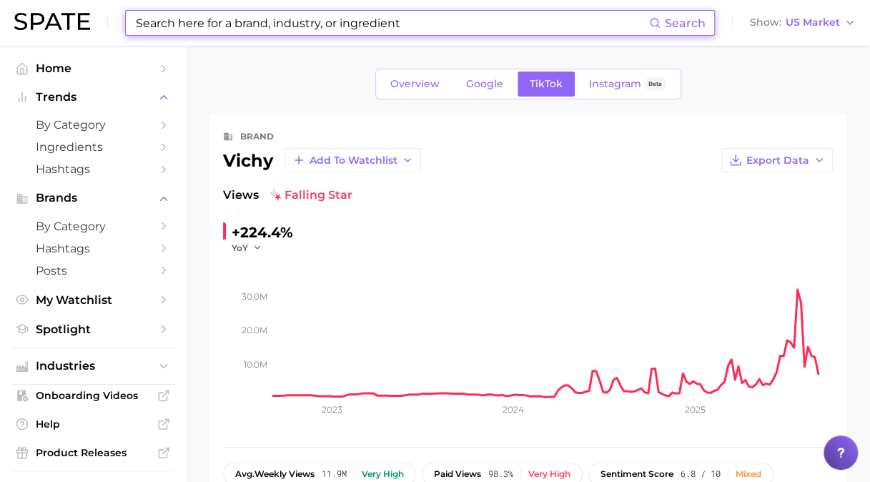
click at [359, 28] on input at bounding box center [391, 23] width 515 height 24
